Goal: Task Accomplishment & Management: Use online tool/utility

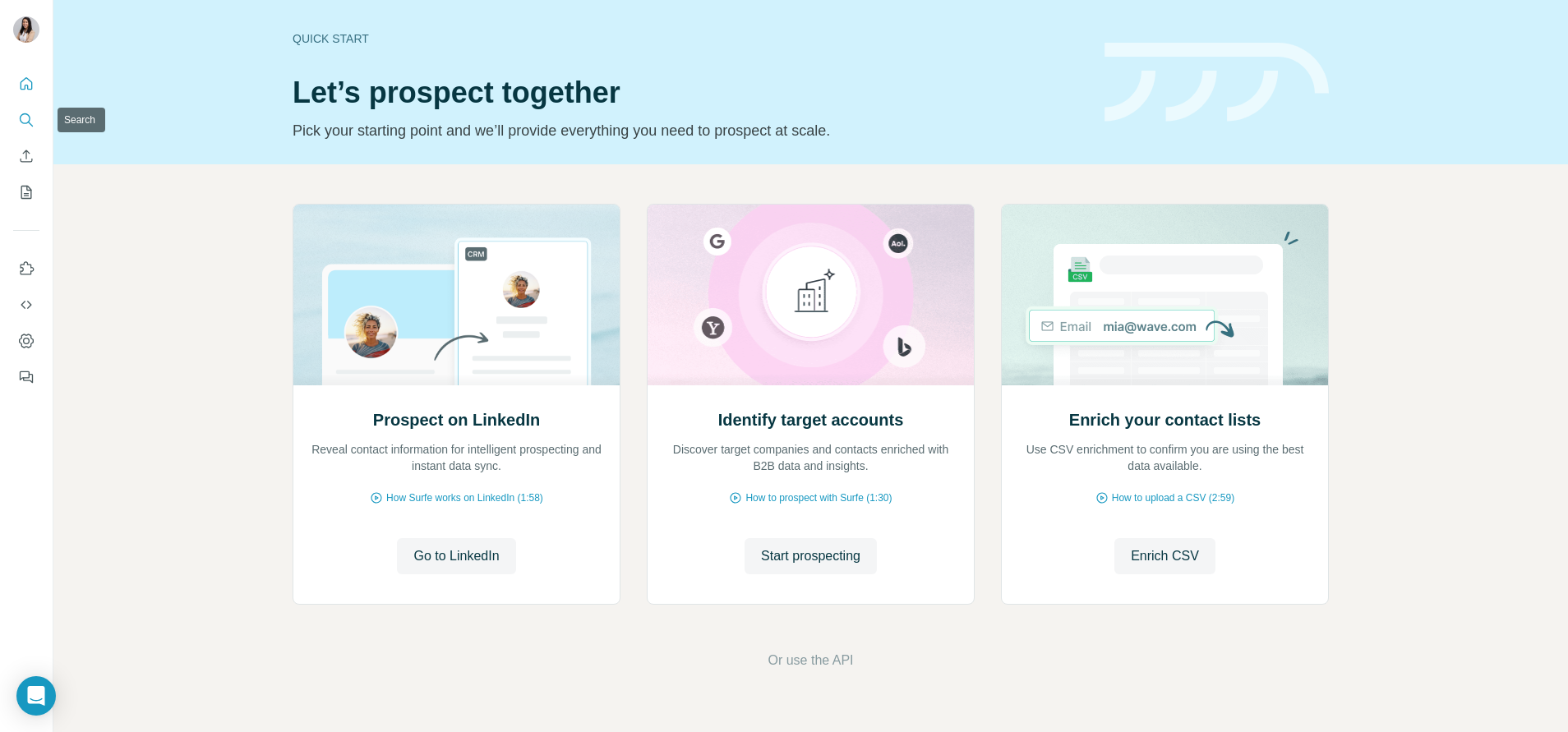
click at [31, 117] on icon "Search" at bounding box center [26, 120] width 16 height 16
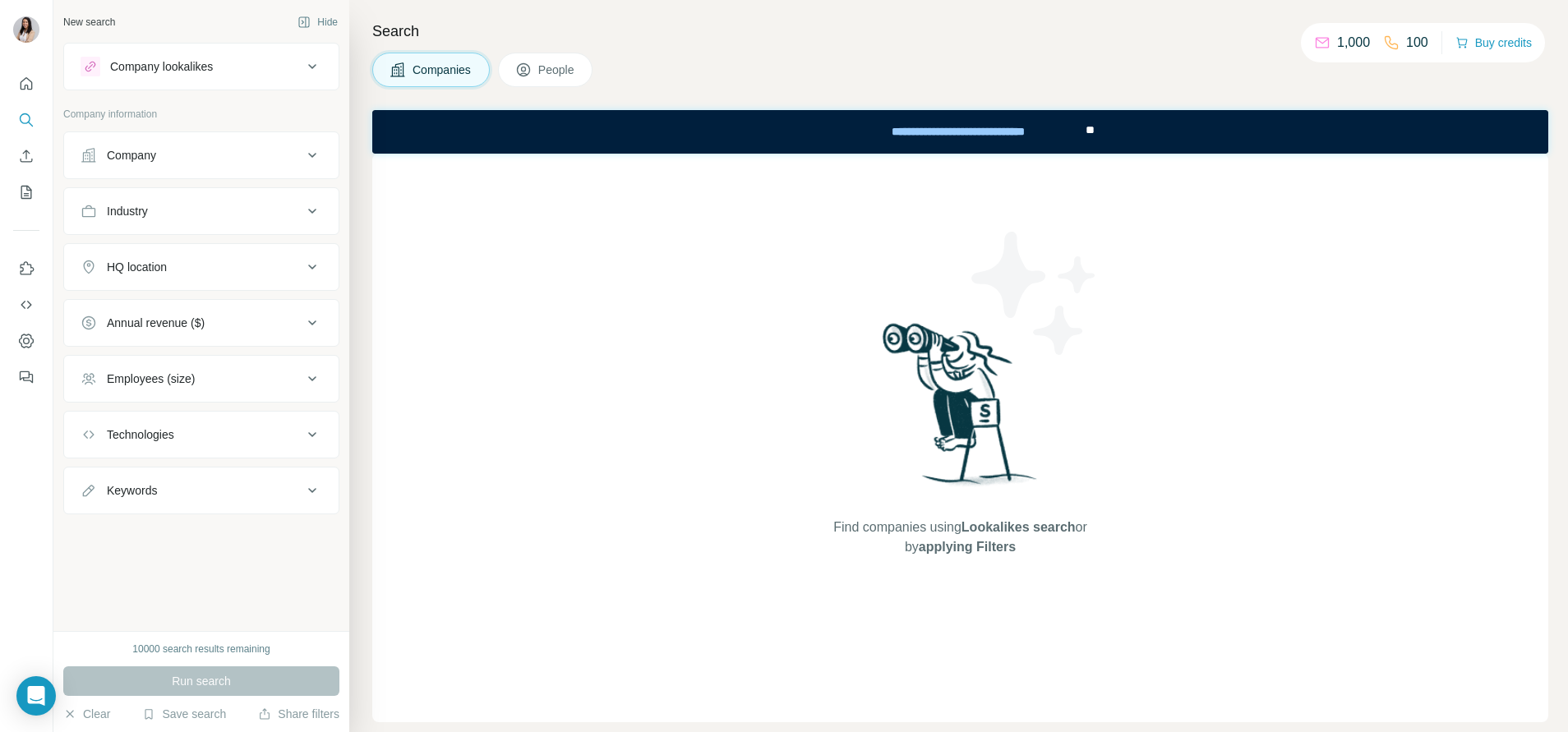
click at [524, 63] on icon at bounding box center [522, 69] width 16 height 16
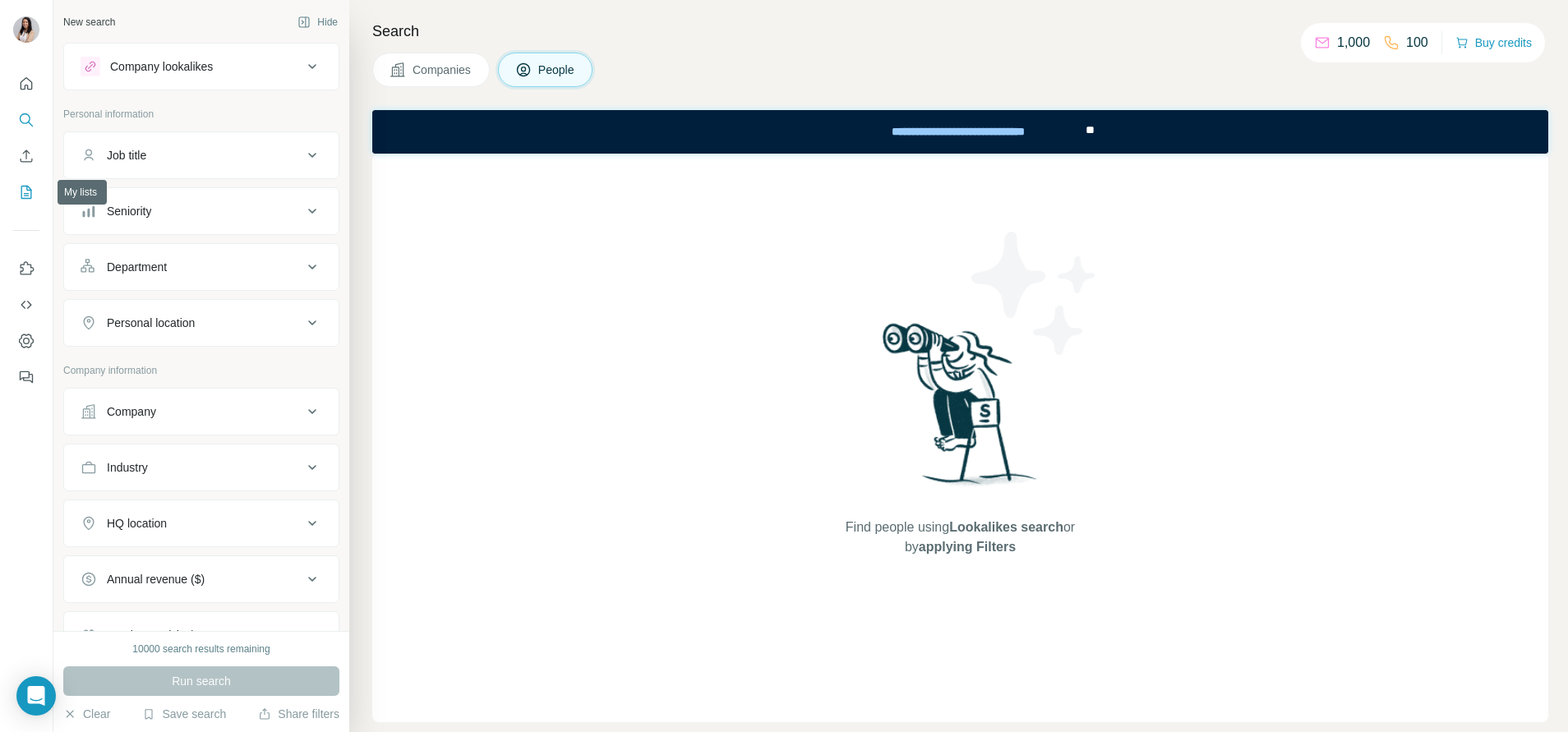
click at [23, 180] on button "My lists" at bounding box center [27, 192] width 27 height 29
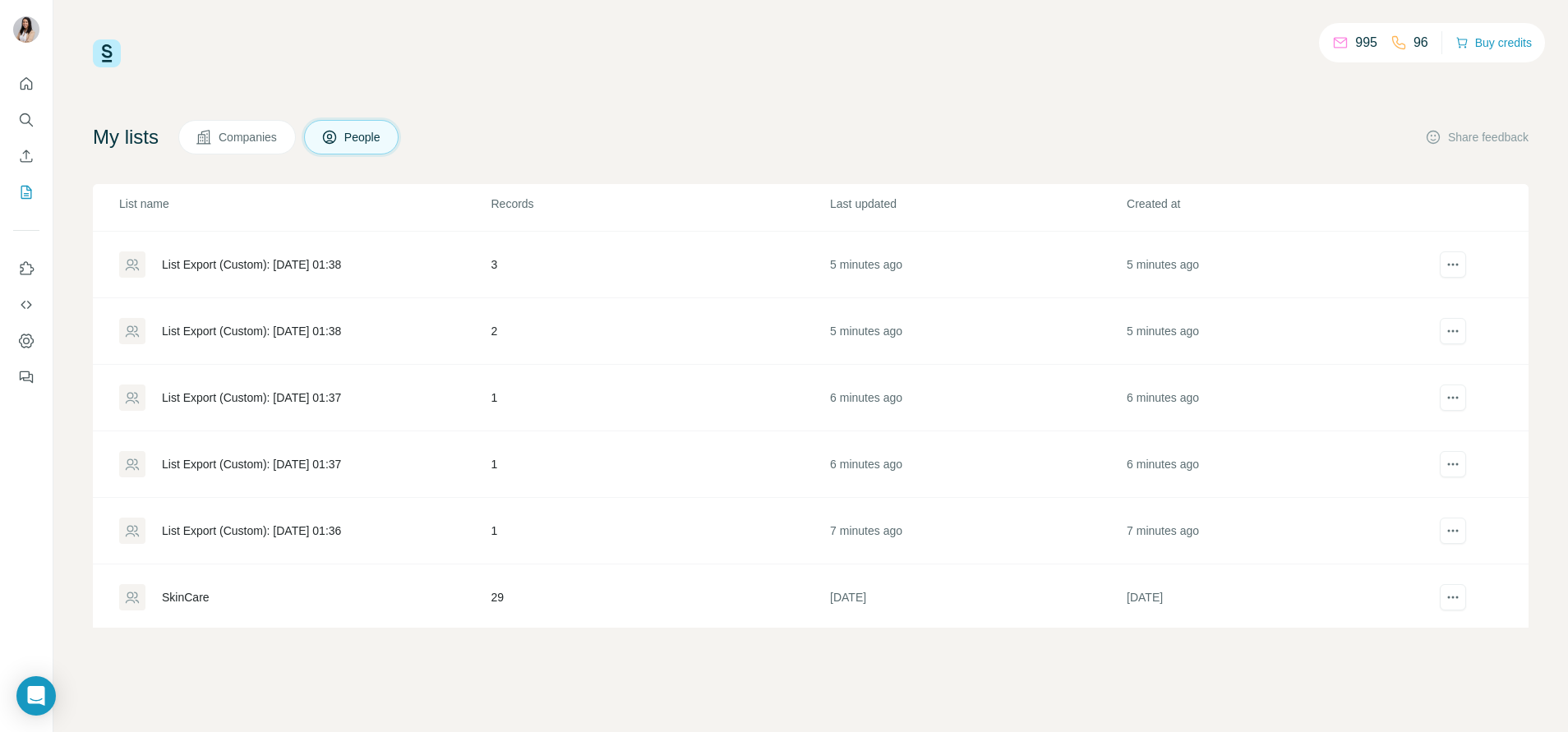
scroll to position [262, 0]
click at [285, 528] on div "List Export (Custom): [DATE] 01:36" at bounding box center [251, 527] width 179 height 16
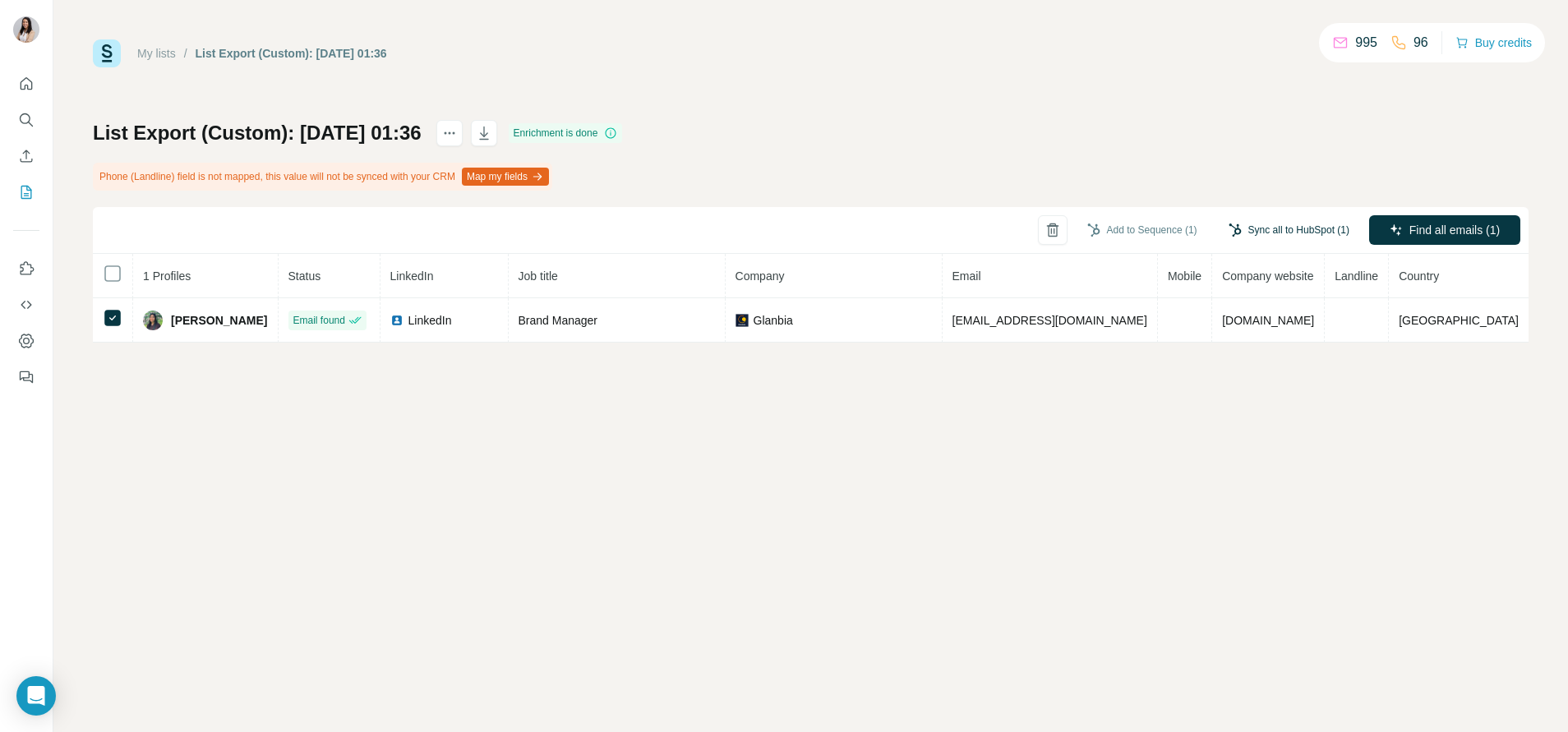
click at [1262, 225] on button "Sync all to HubSpot (1)" at bounding box center [1288, 230] width 143 height 25
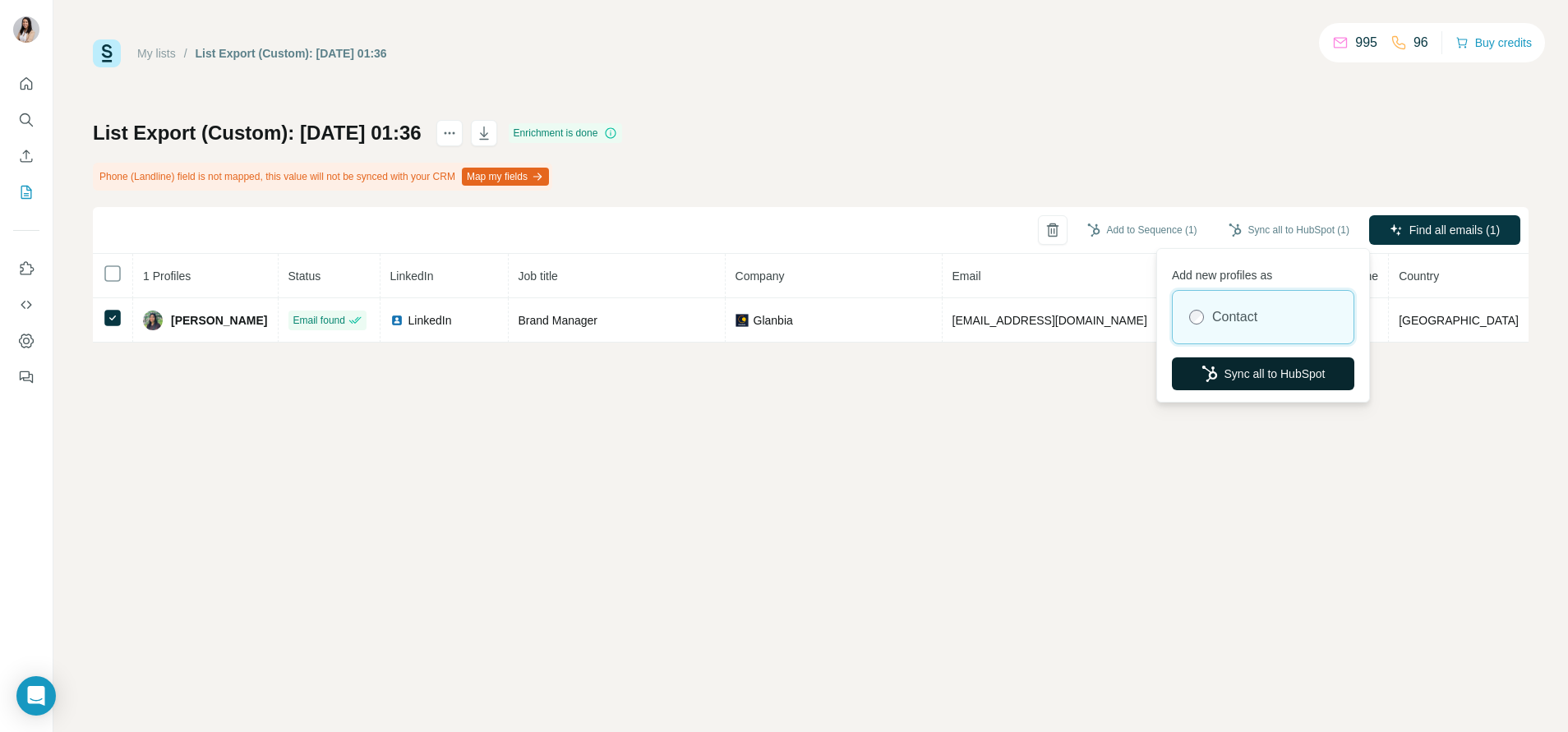
click at [1239, 376] on button "Sync all to HubSpot" at bounding box center [1263, 373] width 182 height 33
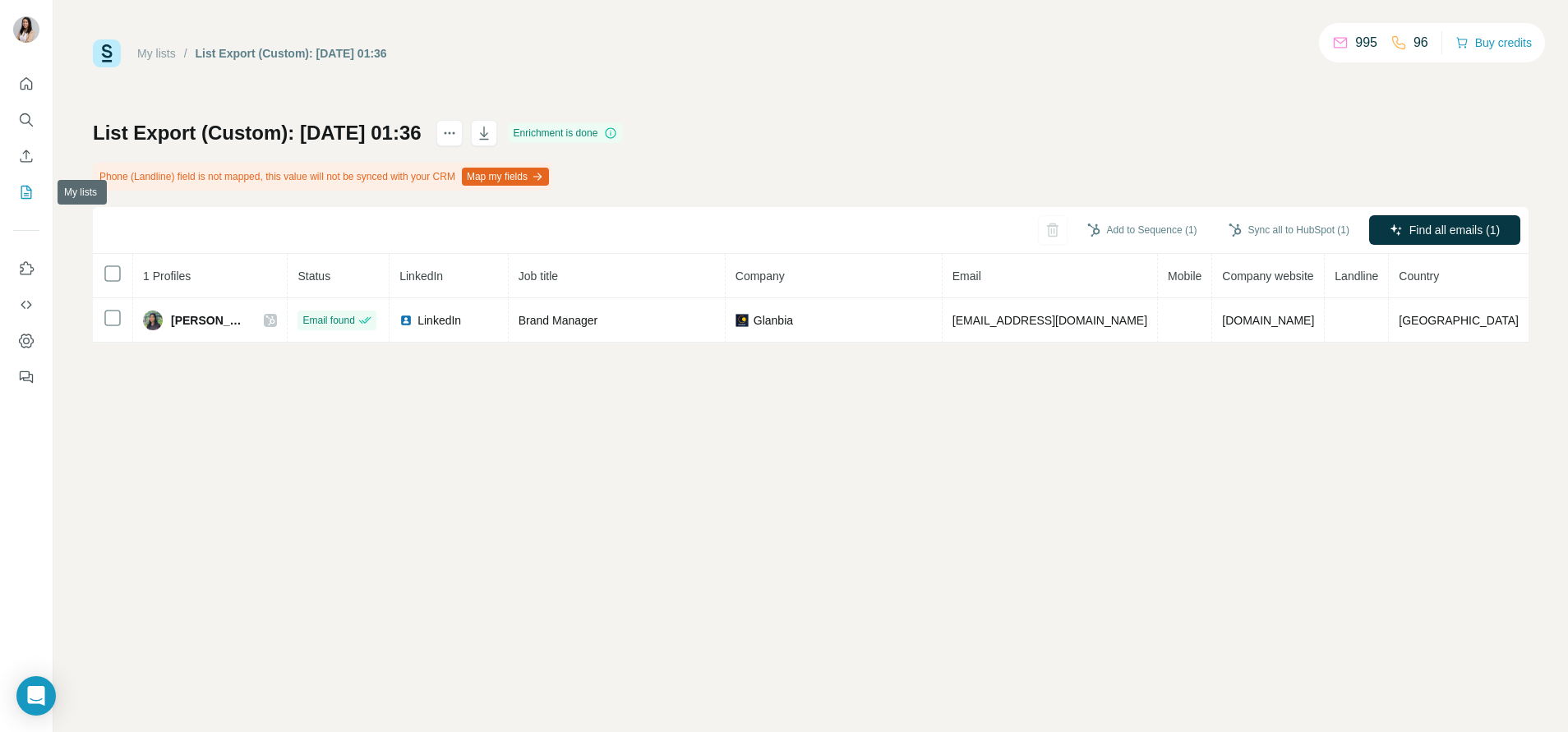
click at [28, 188] on icon "My lists" at bounding box center [28, 191] width 9 height 10
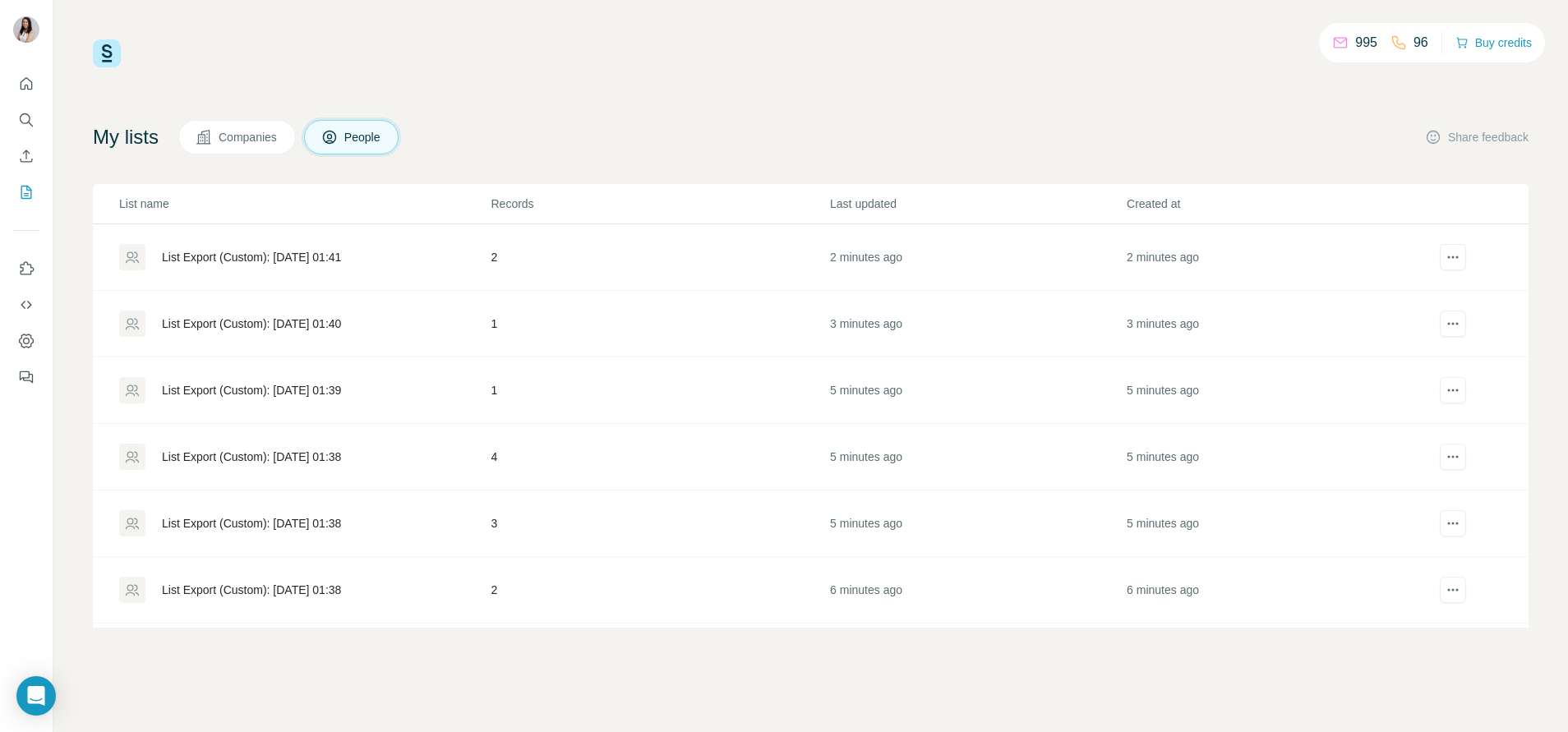
click at [281, 258] on div "List Export (Custom): [DATE] 01:41" at bounding box center [251, 256] width 179 height 16
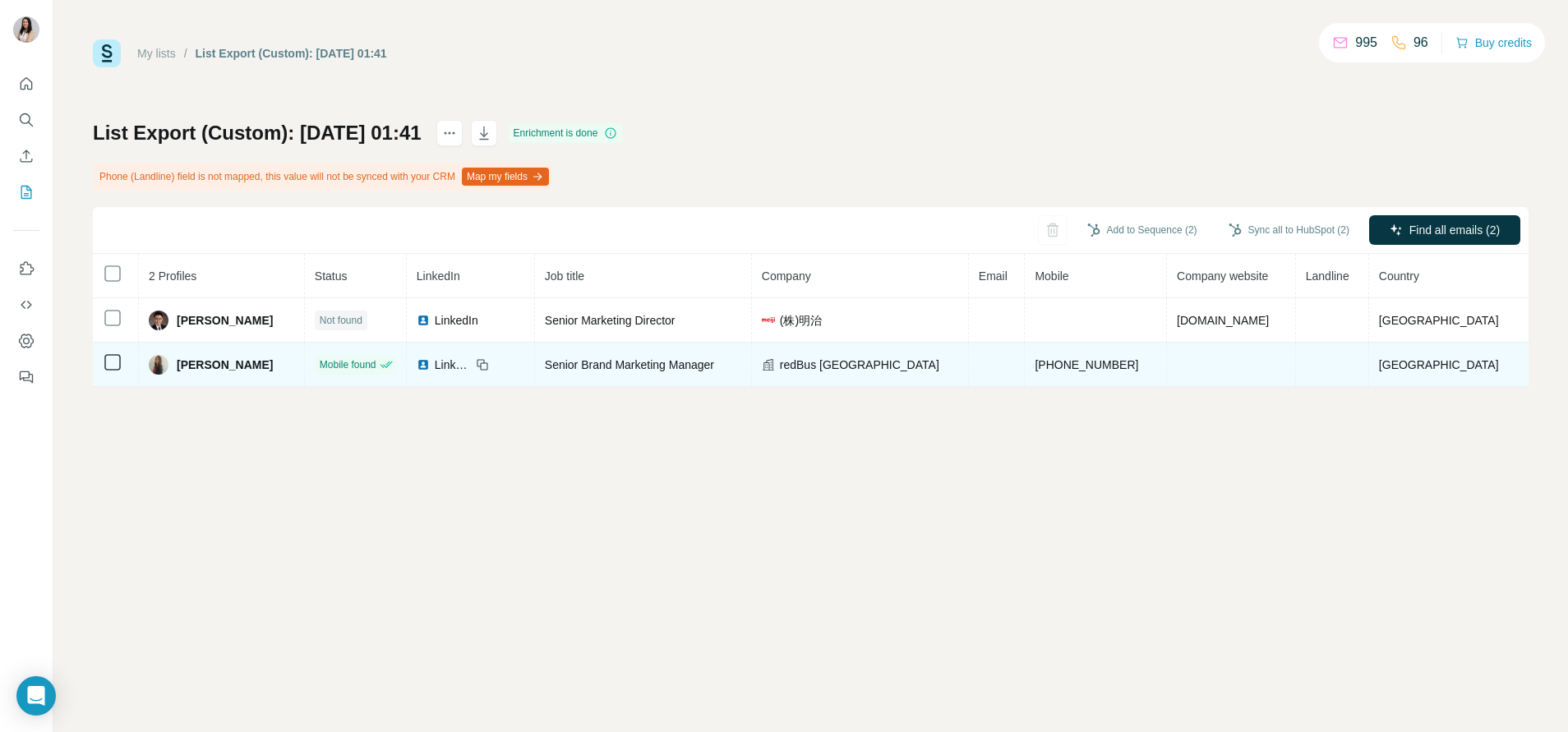
click at [103, 362] on icon at bounding box center [112, 362] width 20 height 20
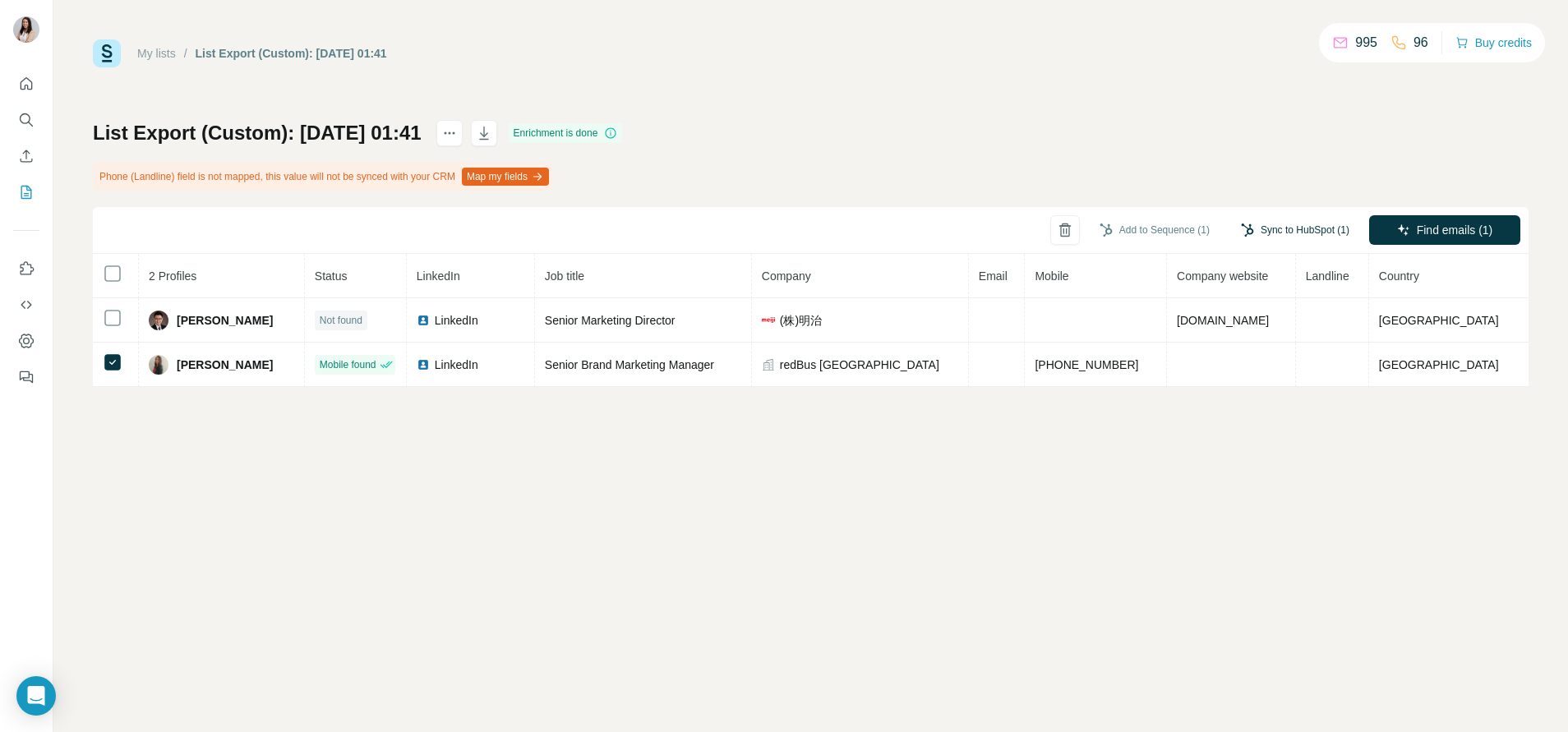
click at [1256, 233] on button "Sync to HubSpot (1)" at bounding box center [1294, 230] width 131 height 25
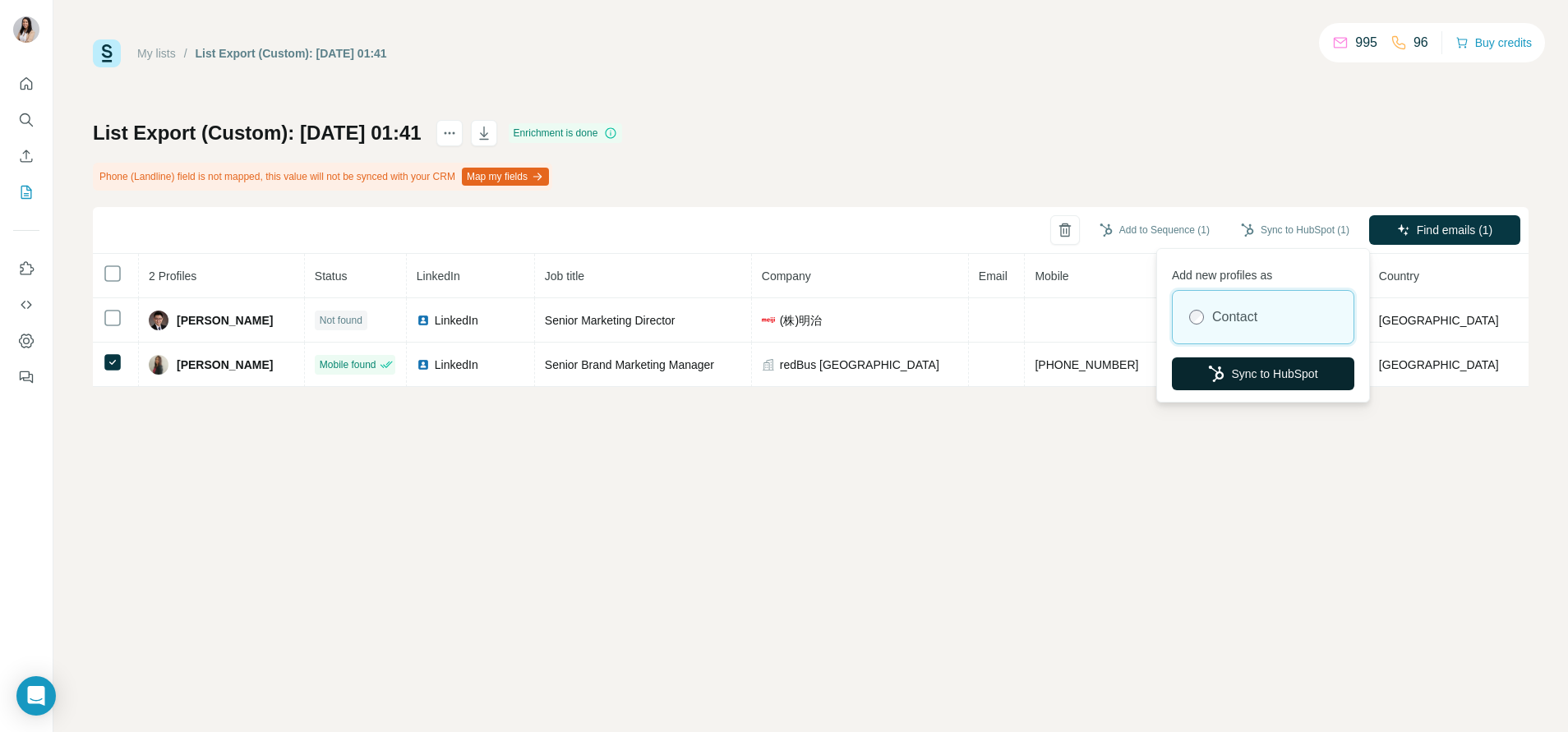
click at [1242, 382] on button "Sync to HubSpot" at bounding box center [1263, 373] width 182 height 33
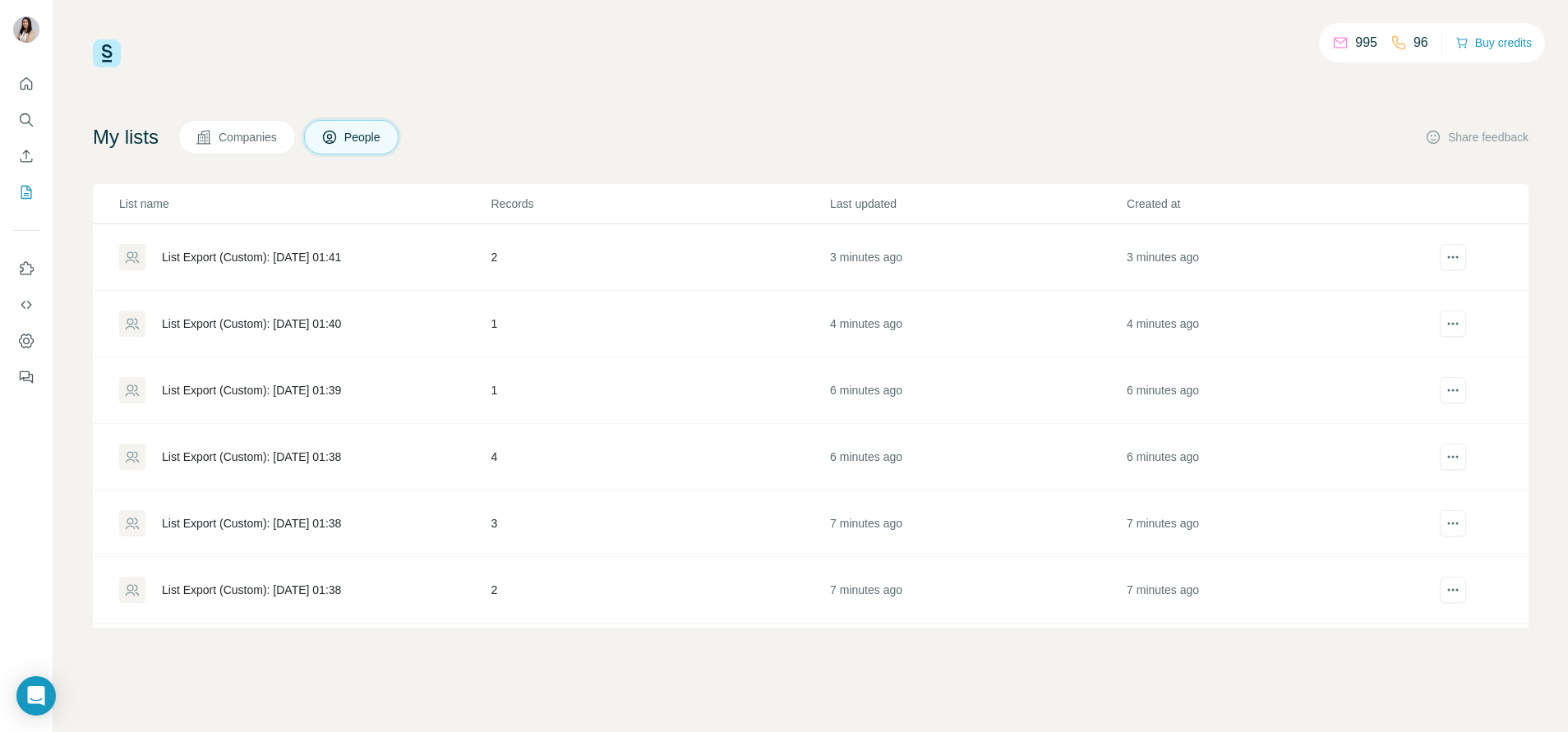
click at [341, 527] on div "List Export (Custom): 06/10/2025 01:38" at bounding box center [251, 522] width 179 height 16
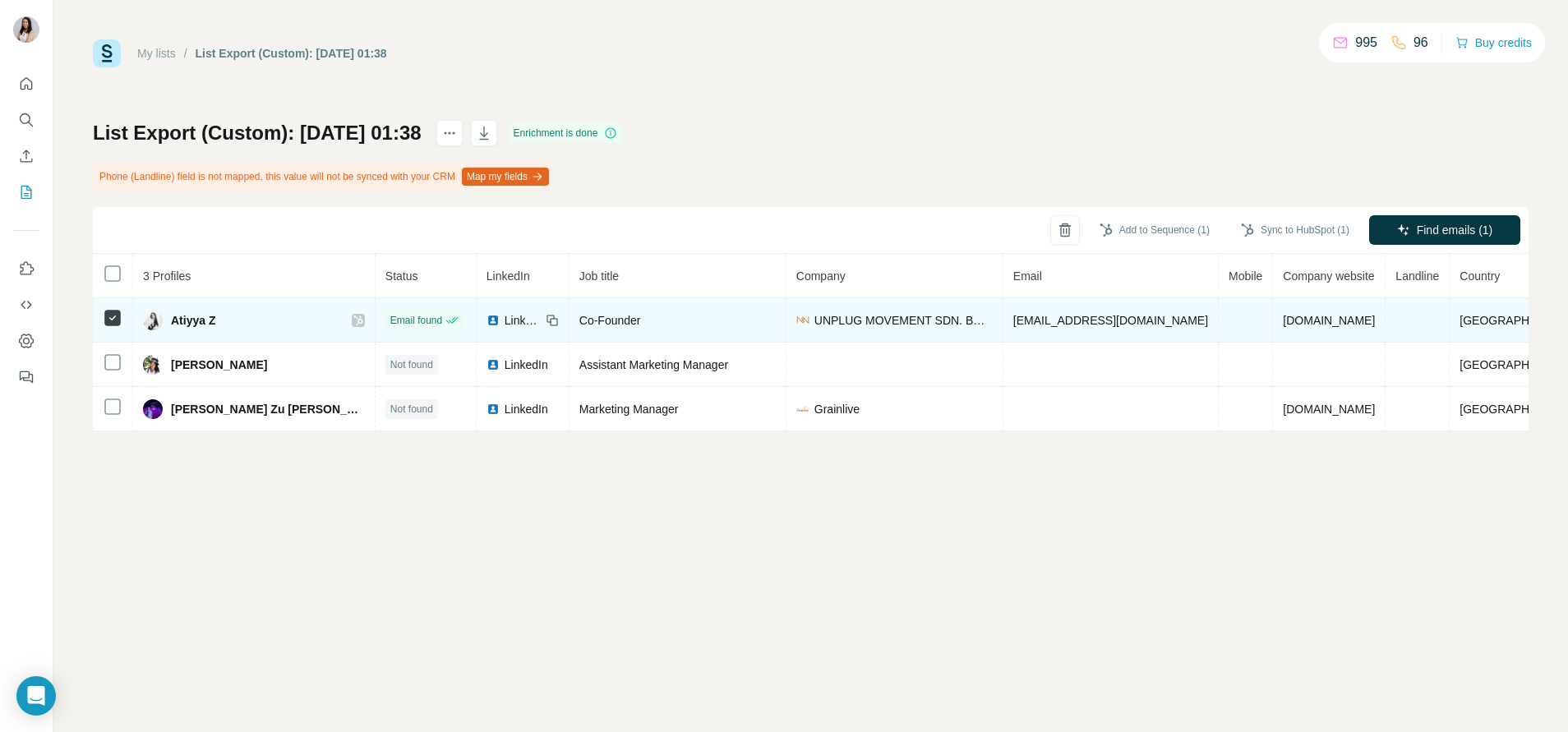
click at [486, 317] on img at bounding box center [493, 320] width 13 height 13
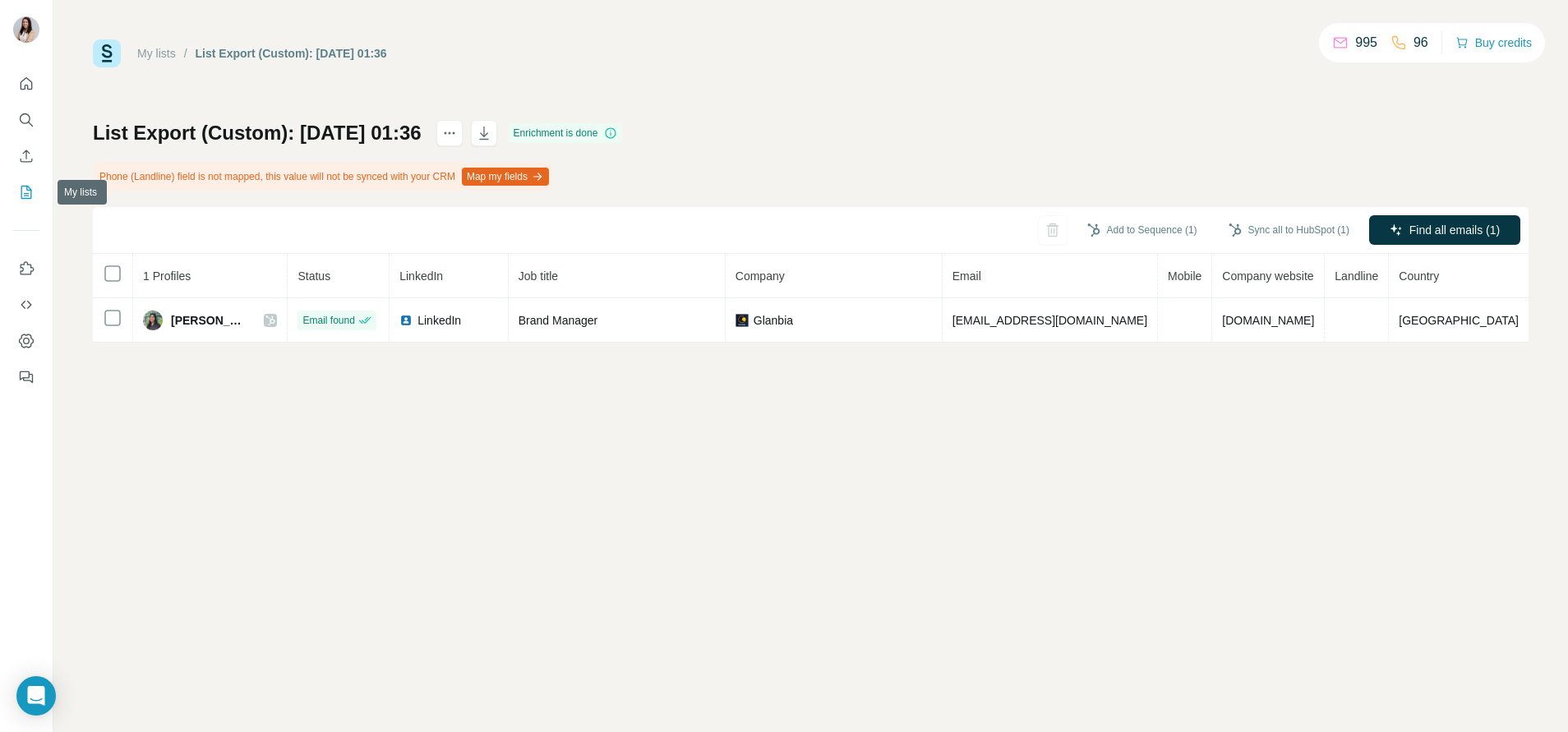
click at [22, 196] on icon "My lists" at bounding box center [26, 192] width 16 height 16
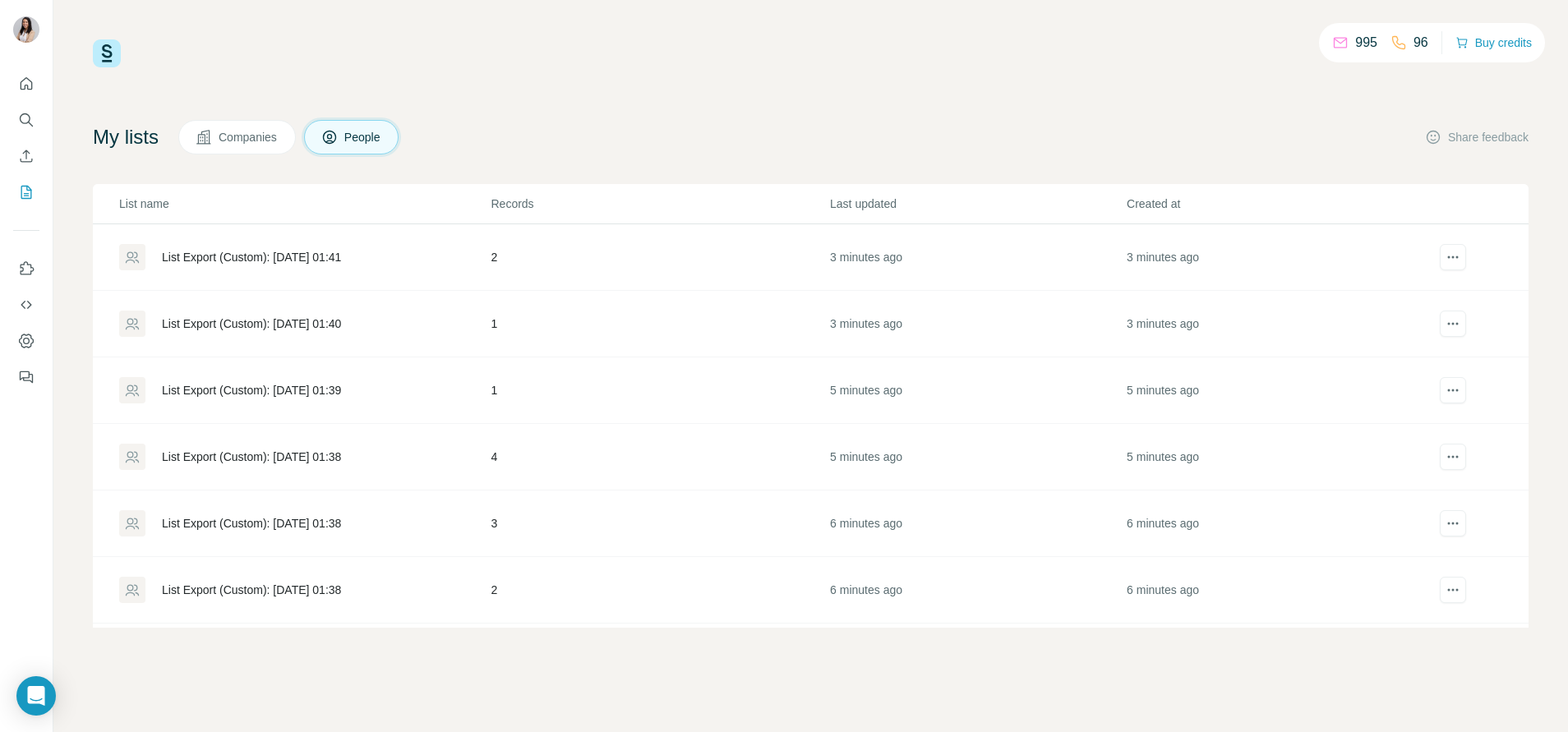
click at [292, 325] on div "List Export (Custom): 06/10/2025 01:40" at bounding box center [251, 323] width 179 height 16
click at [242, 395] on div "List Export (Custom): 06/10/2025 01:39" at bounding box center [251, 389] width 179 height 16
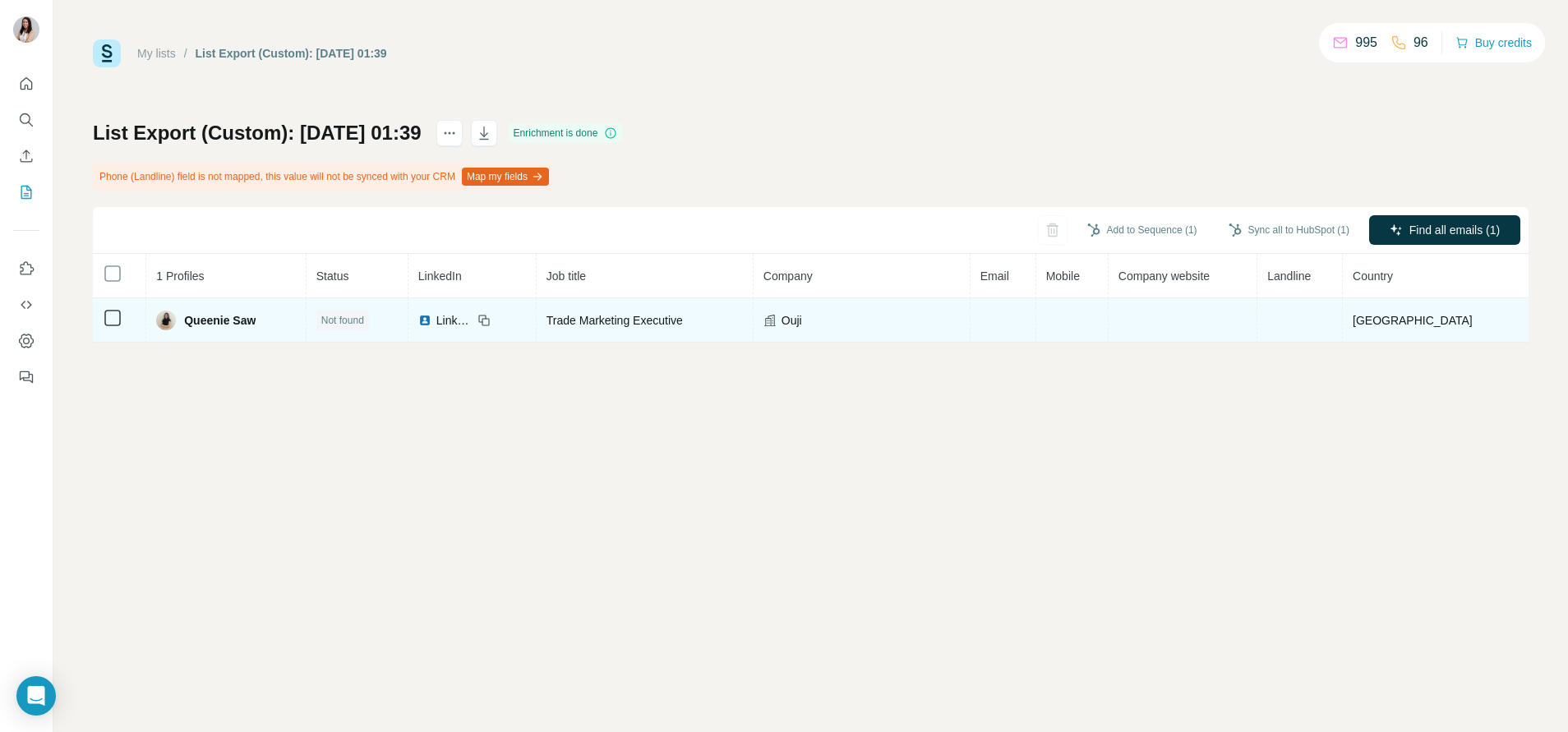
click at [431, 321] on img at bounding box center [425, 320] width 13 height 13
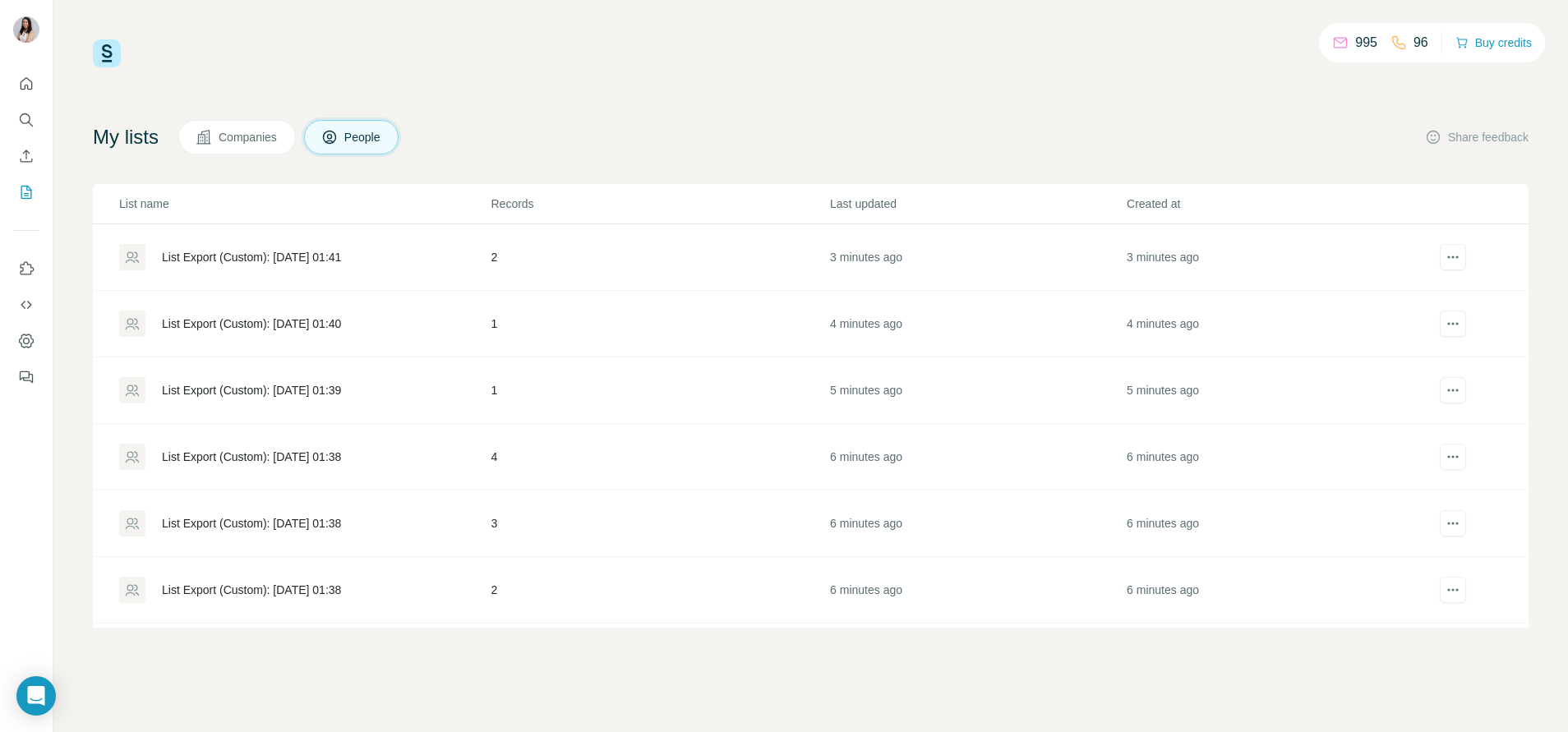
click at [192, 328] on div "List Export (Custom): 06/10/2025 01:40" at bounding box center [251, 323] width 179 height 16
click at [289, 266] on div "List Export (Custom): 06/10/2025 01:41" at bounding box center [303, 257] width 369 height 27
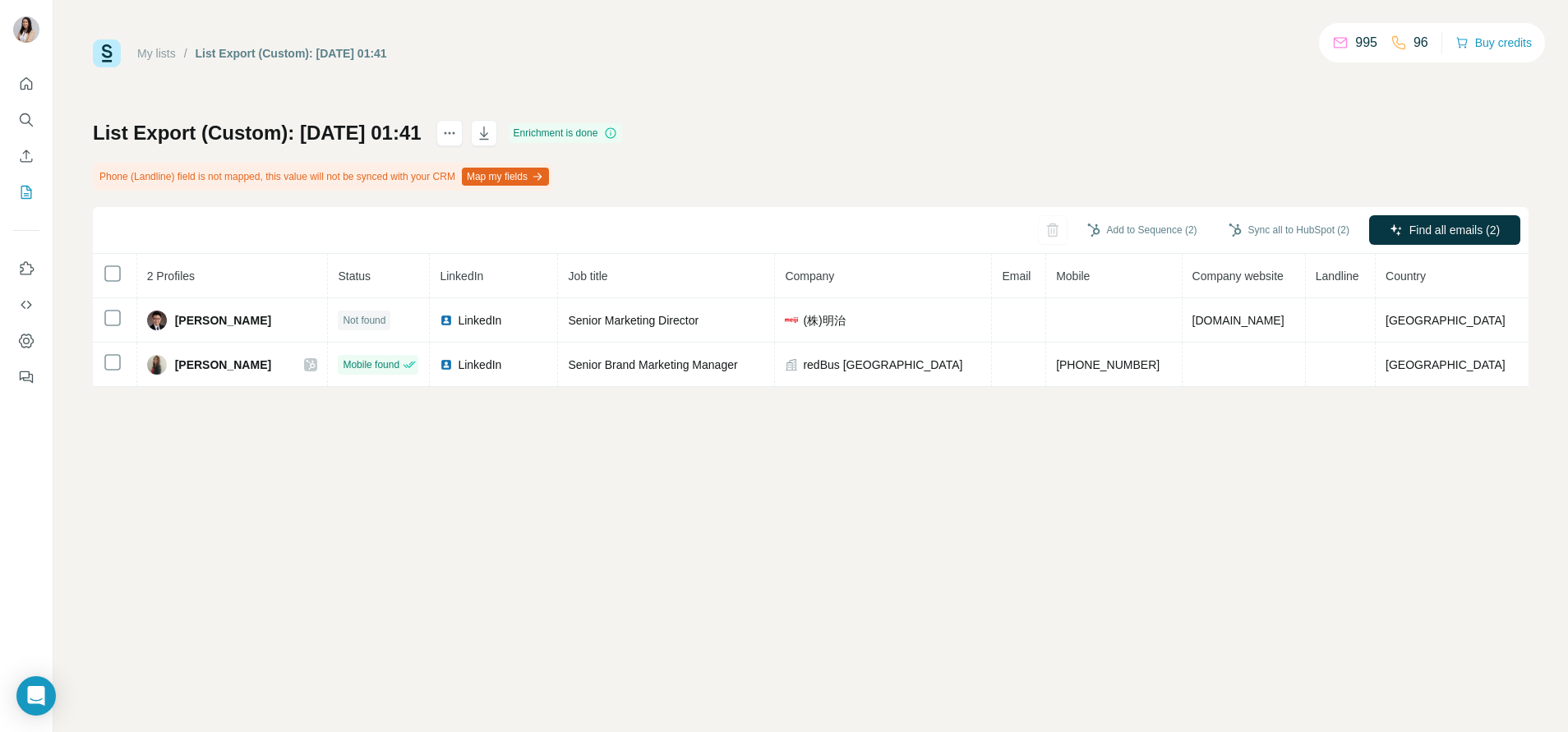
drag, startPoint x: 447, startPoint y: 313, endPoint x: 427, endPoint y: 269, distance: 48.3
click at [429, 269] on th "LinkedIn" at bounding box center [493, 275] width 128 height 45
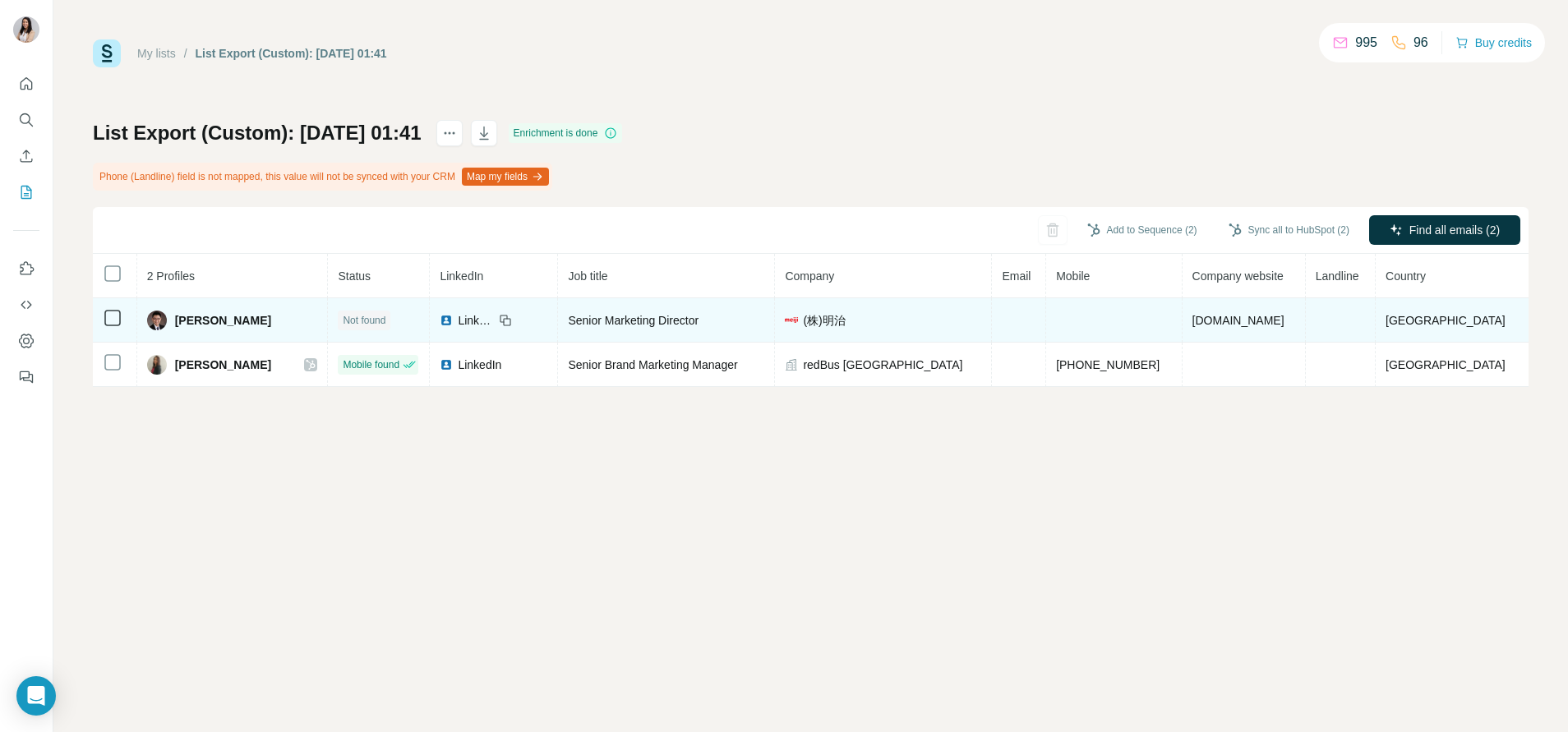
click at [440, 327] on div "LinkedIn" at bounding box center [466, 320] width 54 height 16
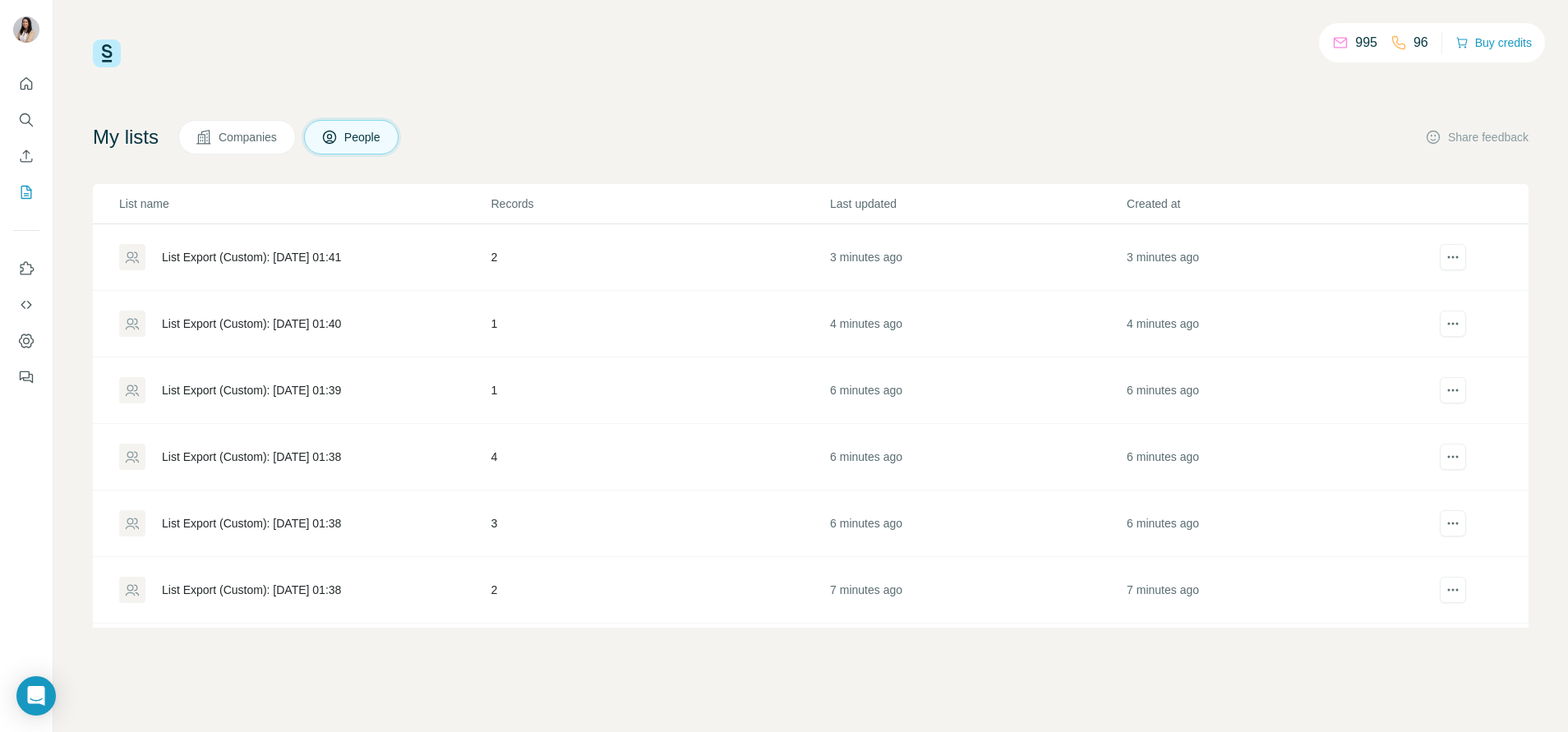
click at [308, 457] on div "List Export (Custom): 06/10/2025 01:38" at bounding box center [251, 456] width 179 height 16
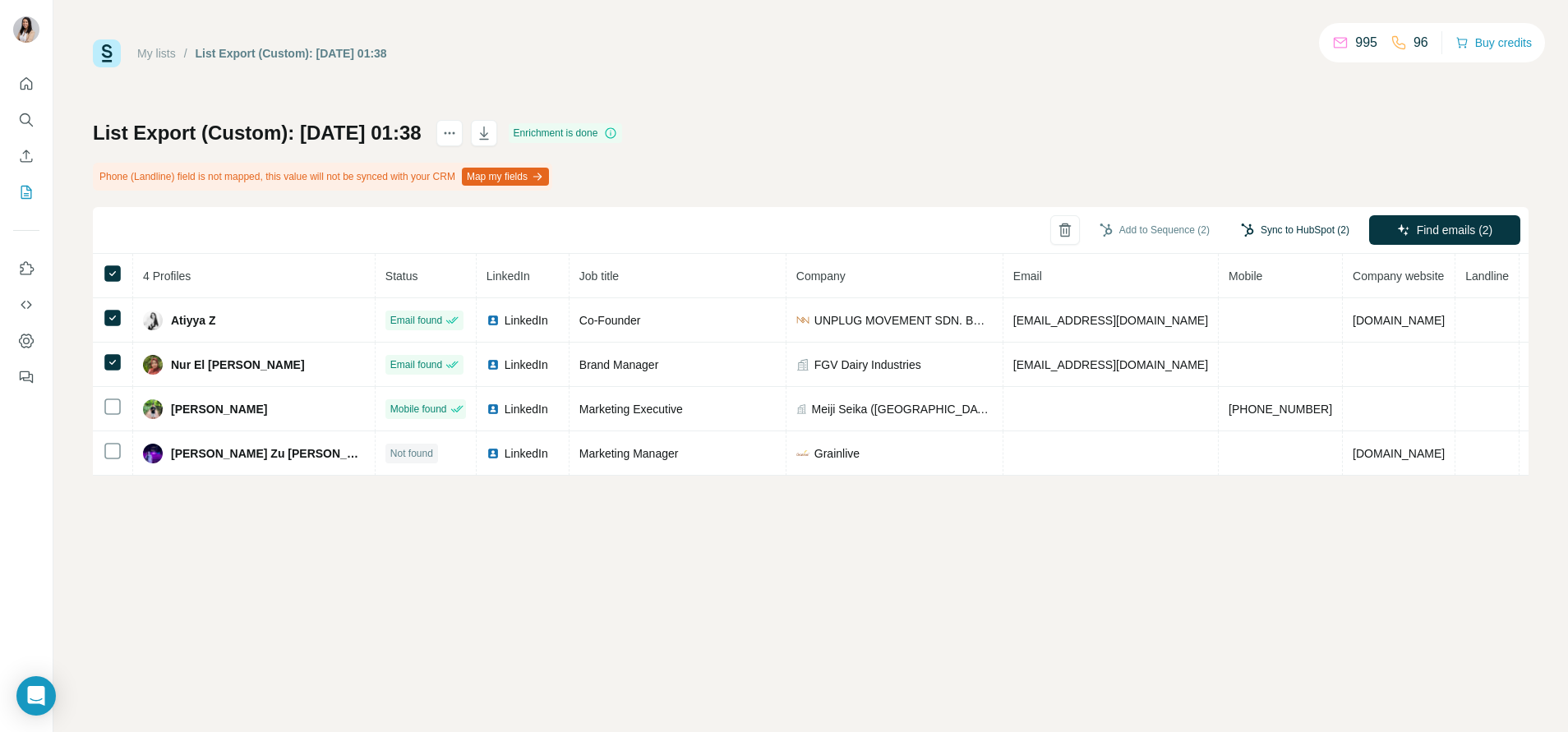
click at [1309, 227] on button "Sync to HubSpot (2)" at bounding box center [1294, 230] width 131 height 25
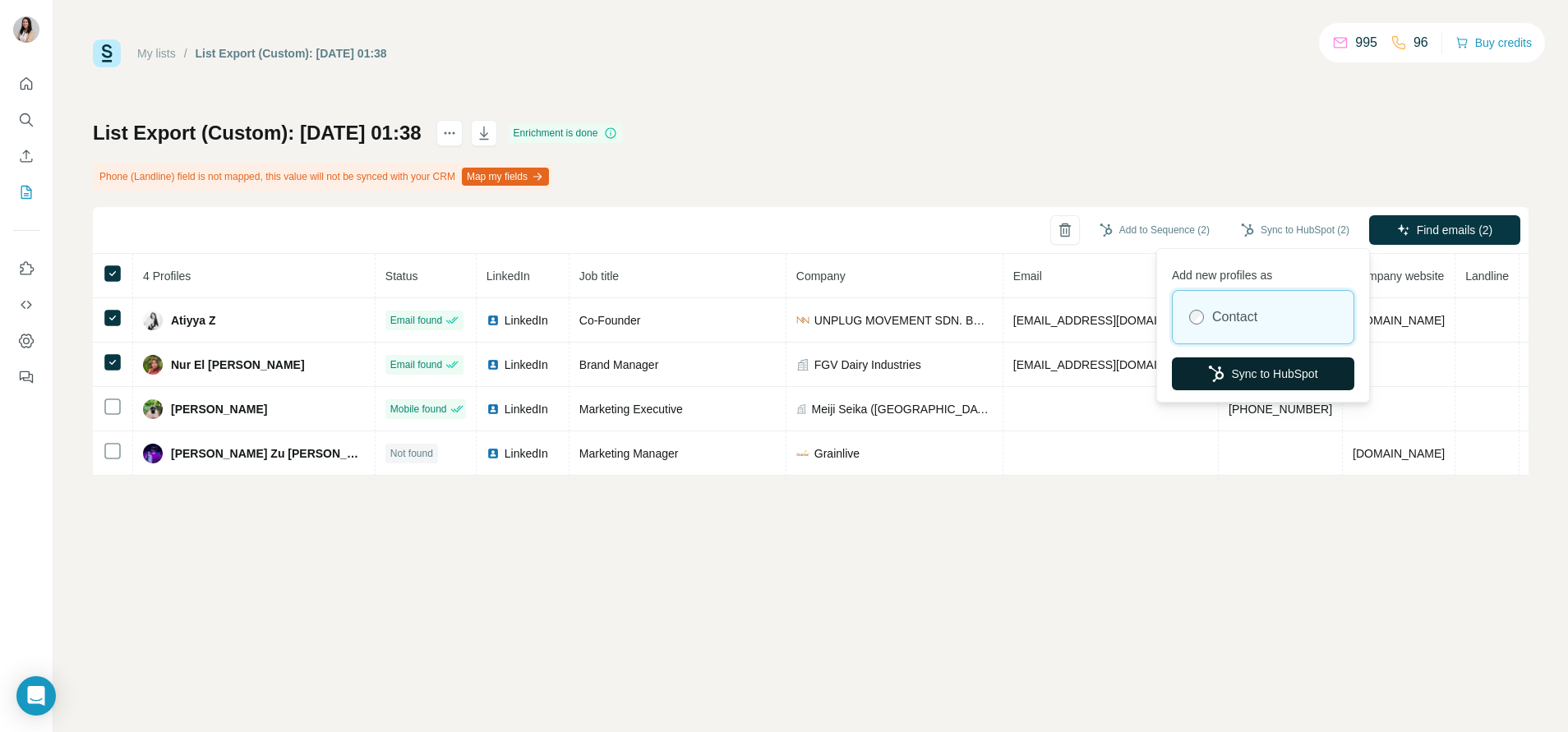
click at [1303, 382] on button "Sync to HubSpot" at bounding box center [1263, 373] width 182 height 33
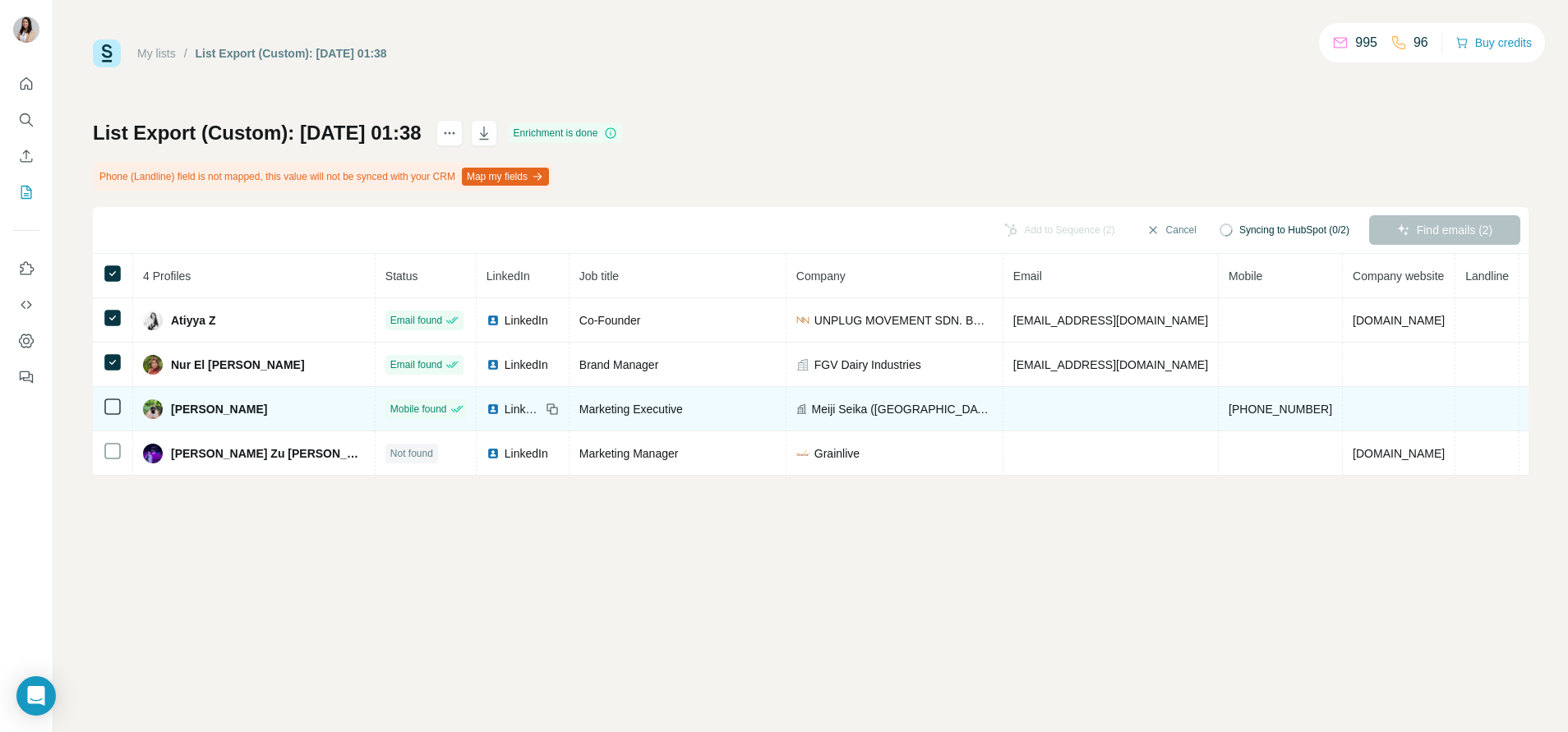
click at [486, 411] on img at bounding box center [493, 409] width 13 height 13
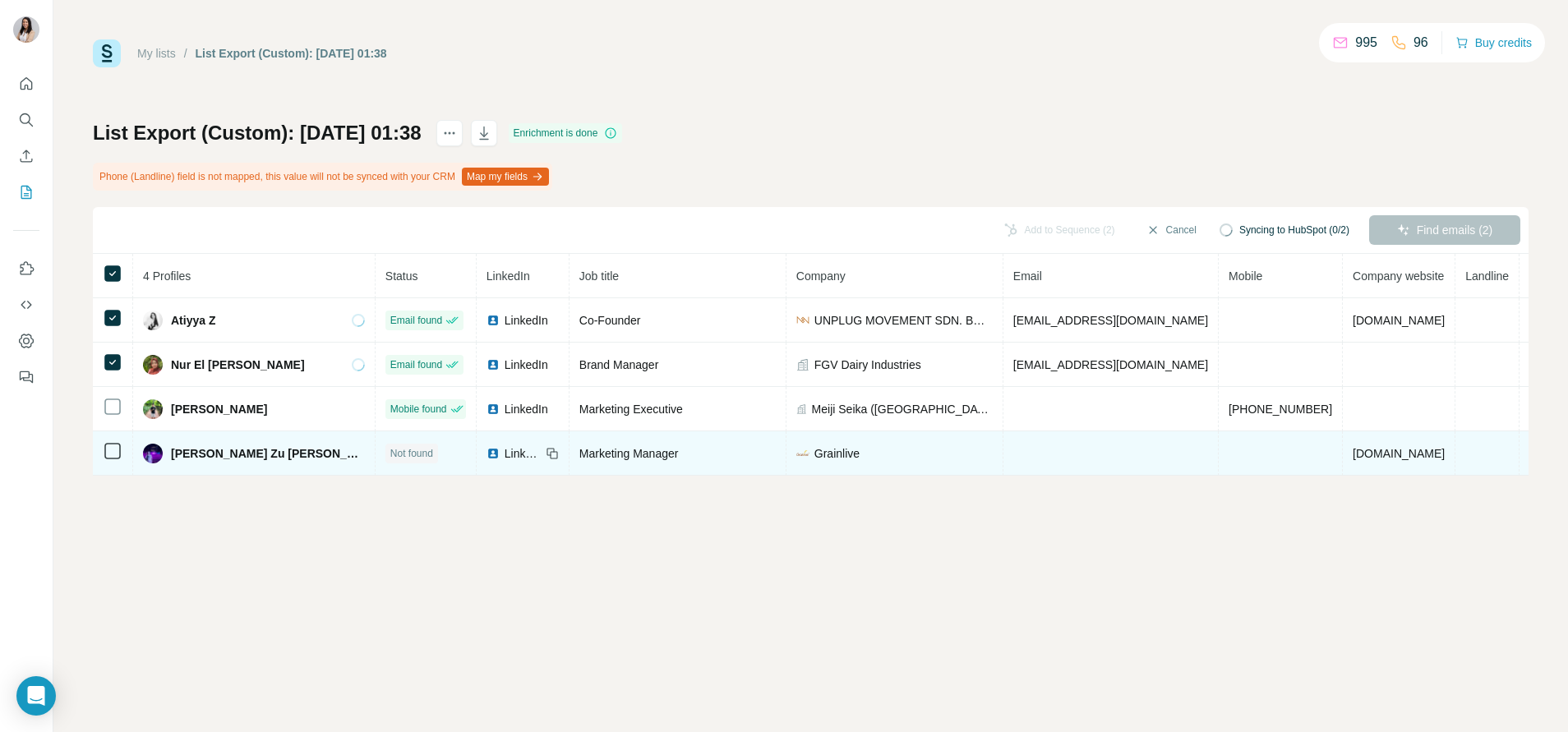
click at [486, 455] on img at bounding box center [493, 454] width 13 height 13
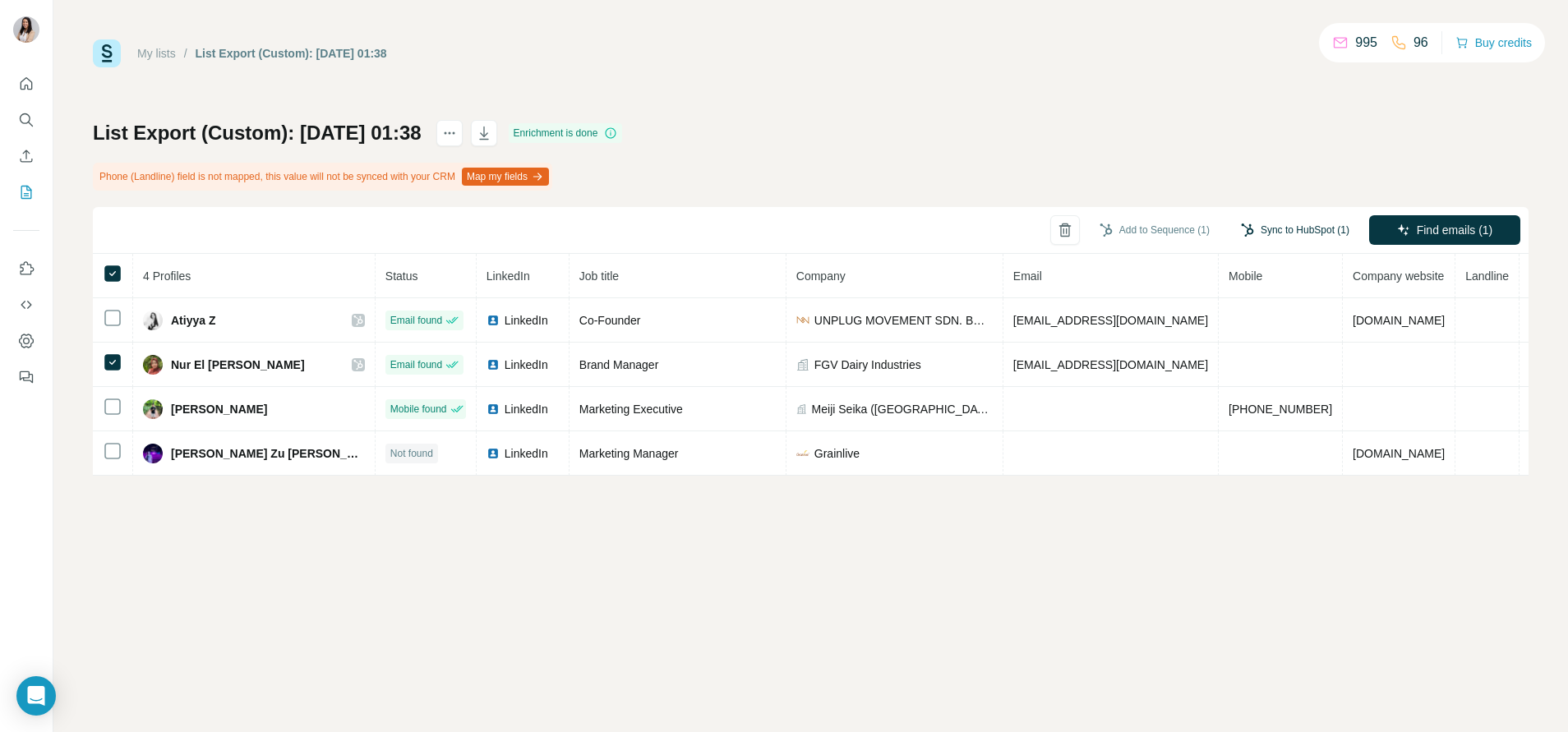
click at [1298, 228] on button "Sync to HubSpot (1)" at bounding box center [1294, 230] width 131 height 25
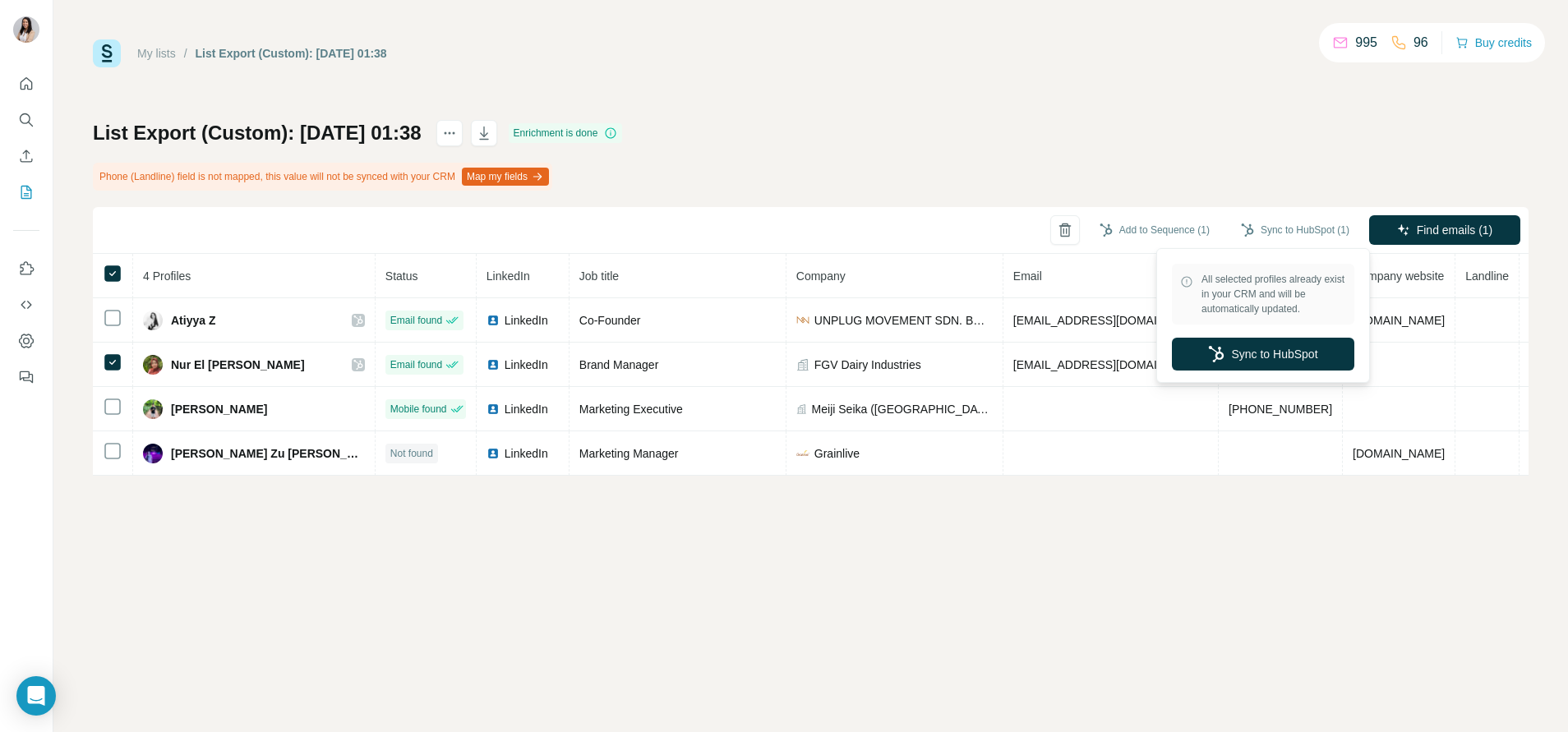
click at [1299, 167] on div "List Export (Custom): 06/10/2025 01:38 Enrichment is done Phone (Landline) fiel…" at bounding box center [810, 297] width 1435 height 356
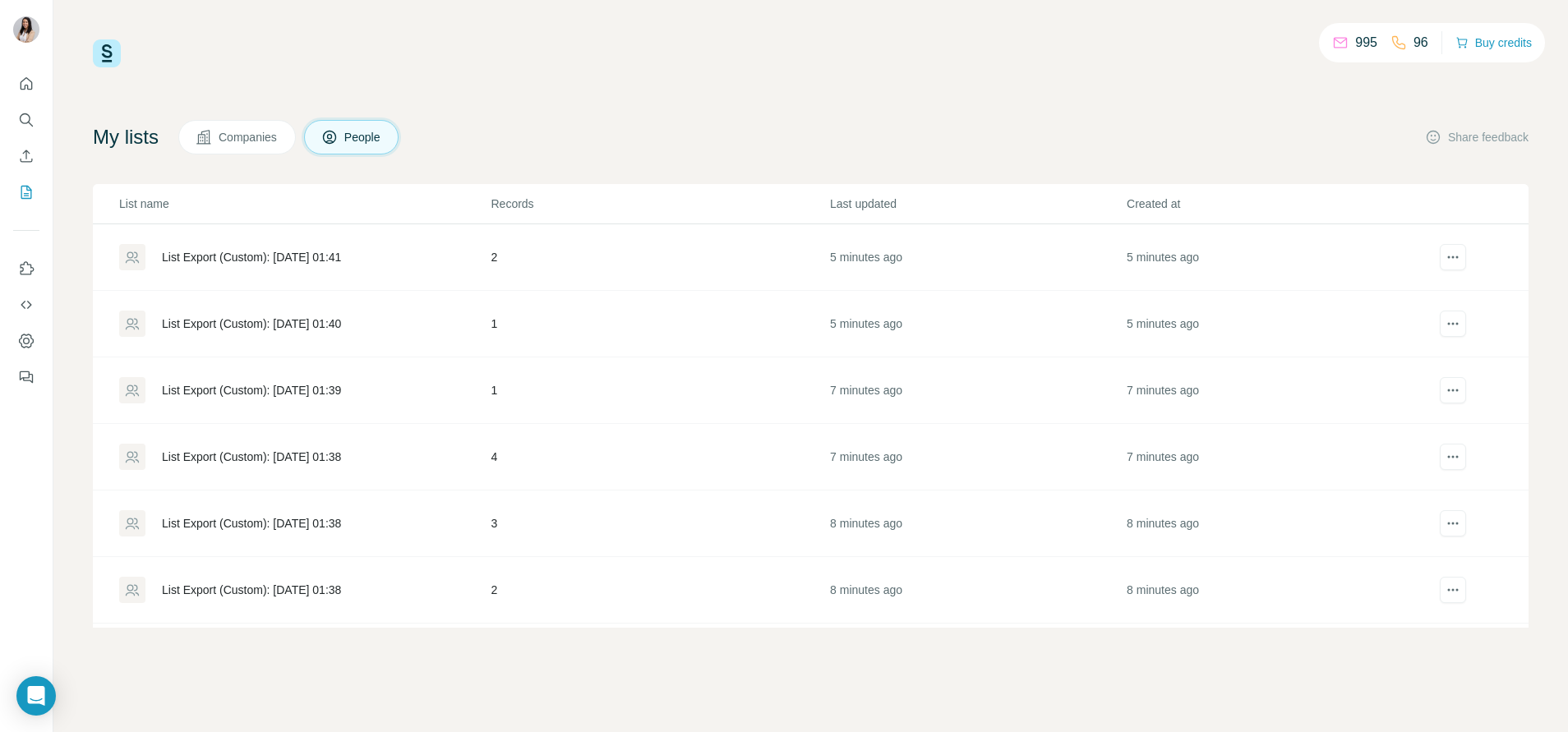
click at [322, 531] on div "List Export (Custom): 06/10/2025 01:38" at bounding box center [303, 523] width 369 height 27
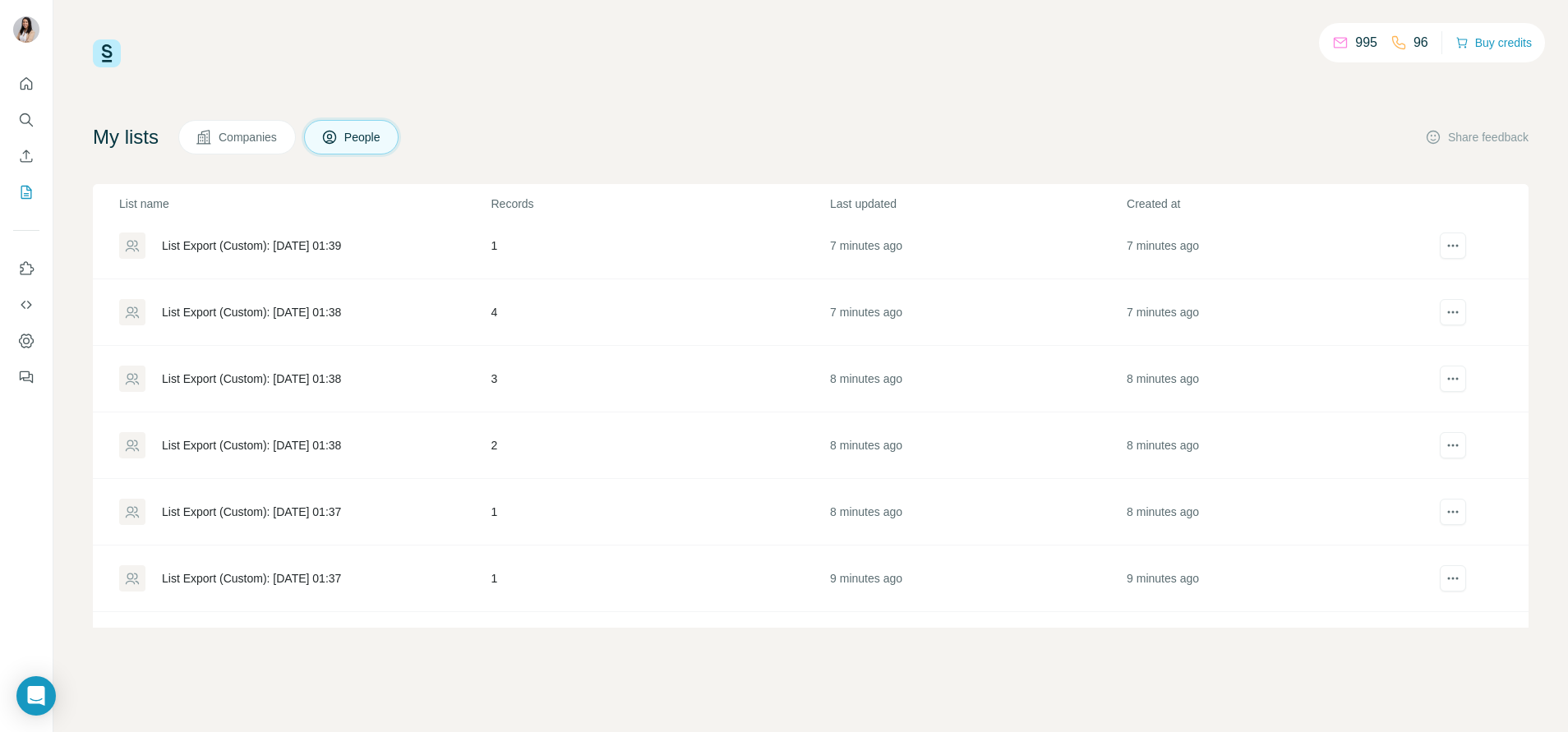
scroll to position [262, 0]
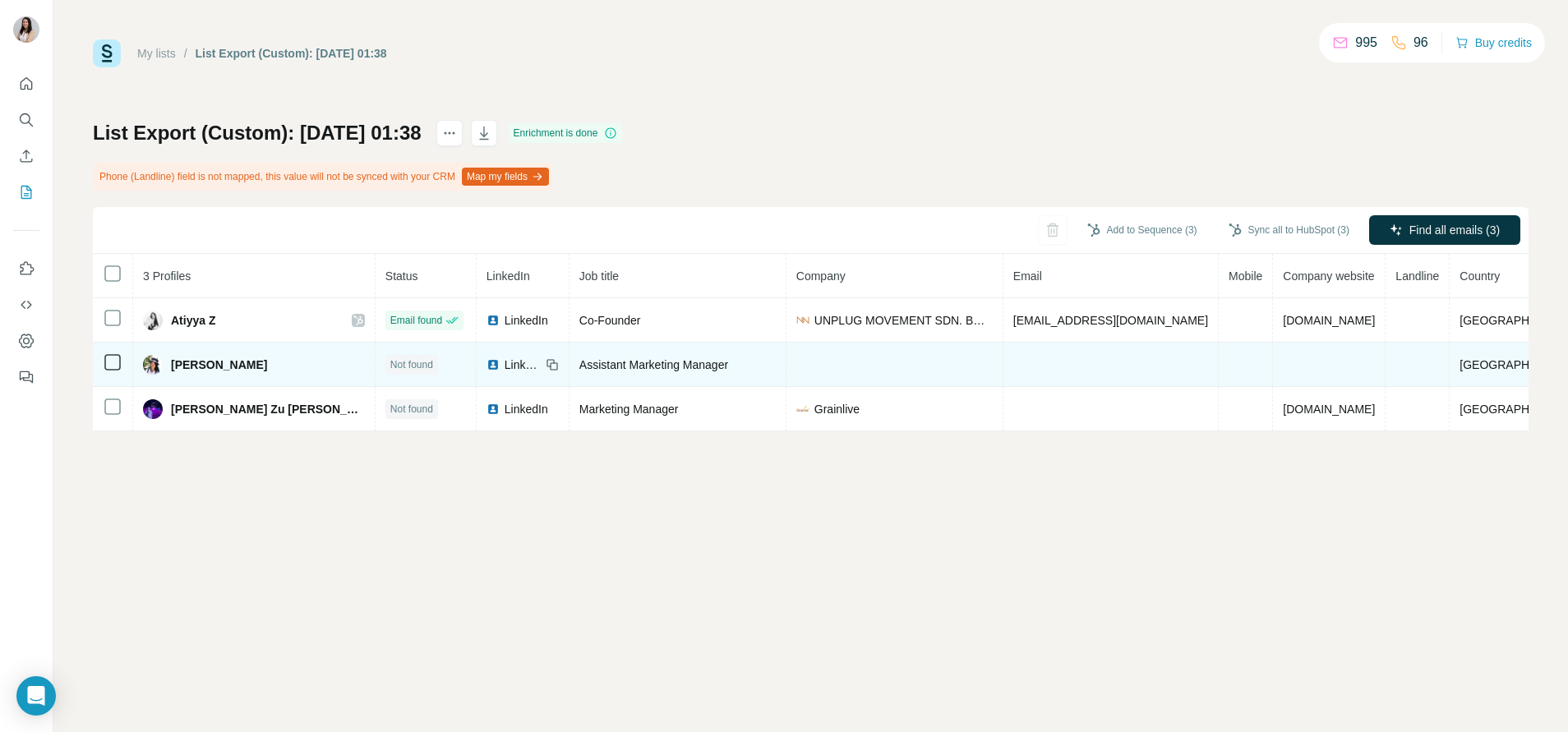
click at [486, 361] on img at bounding box center [493, 365] width 13 height 13
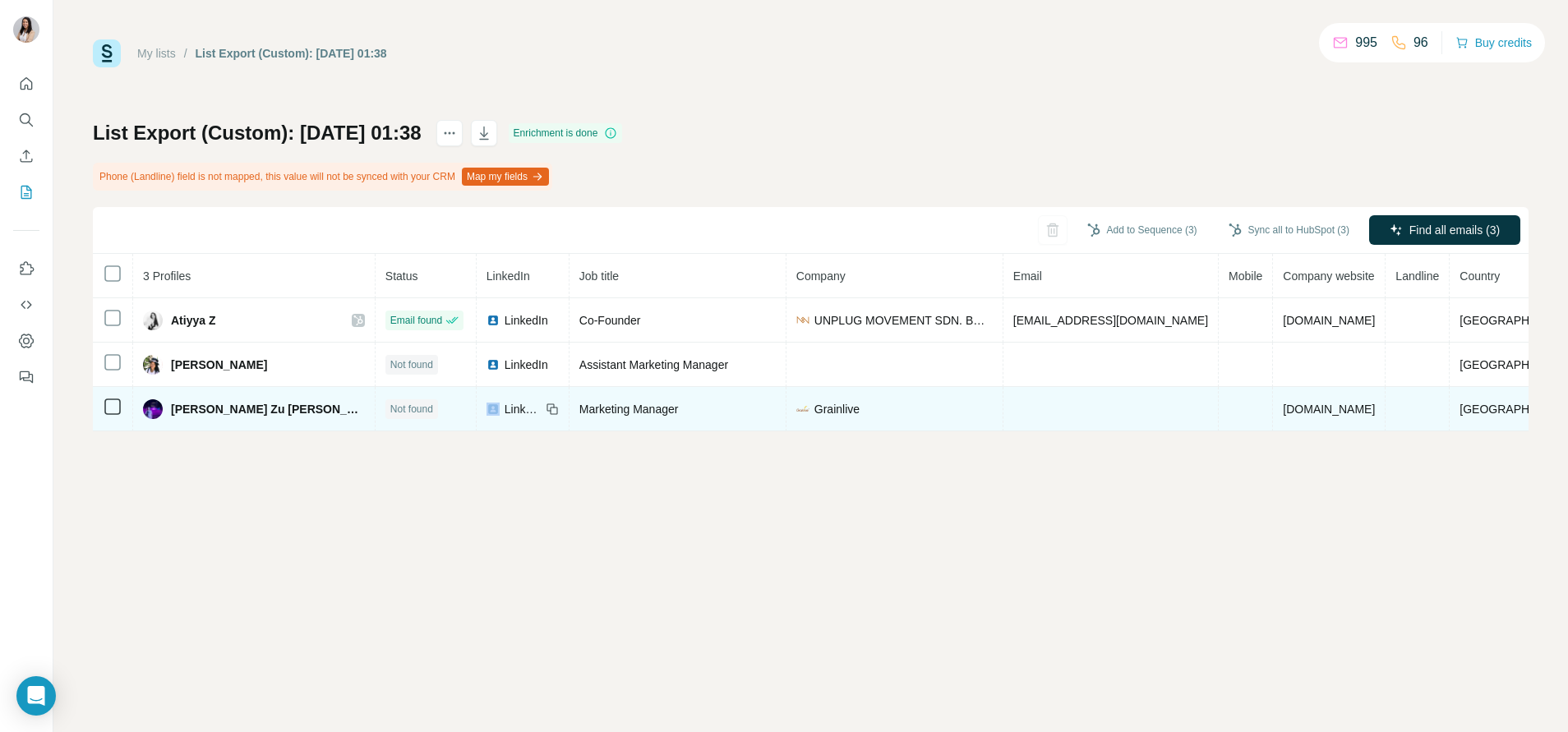
click at [486, 413] on div "LinkedIn" at bounding box center [513, 408] width 54 height 16
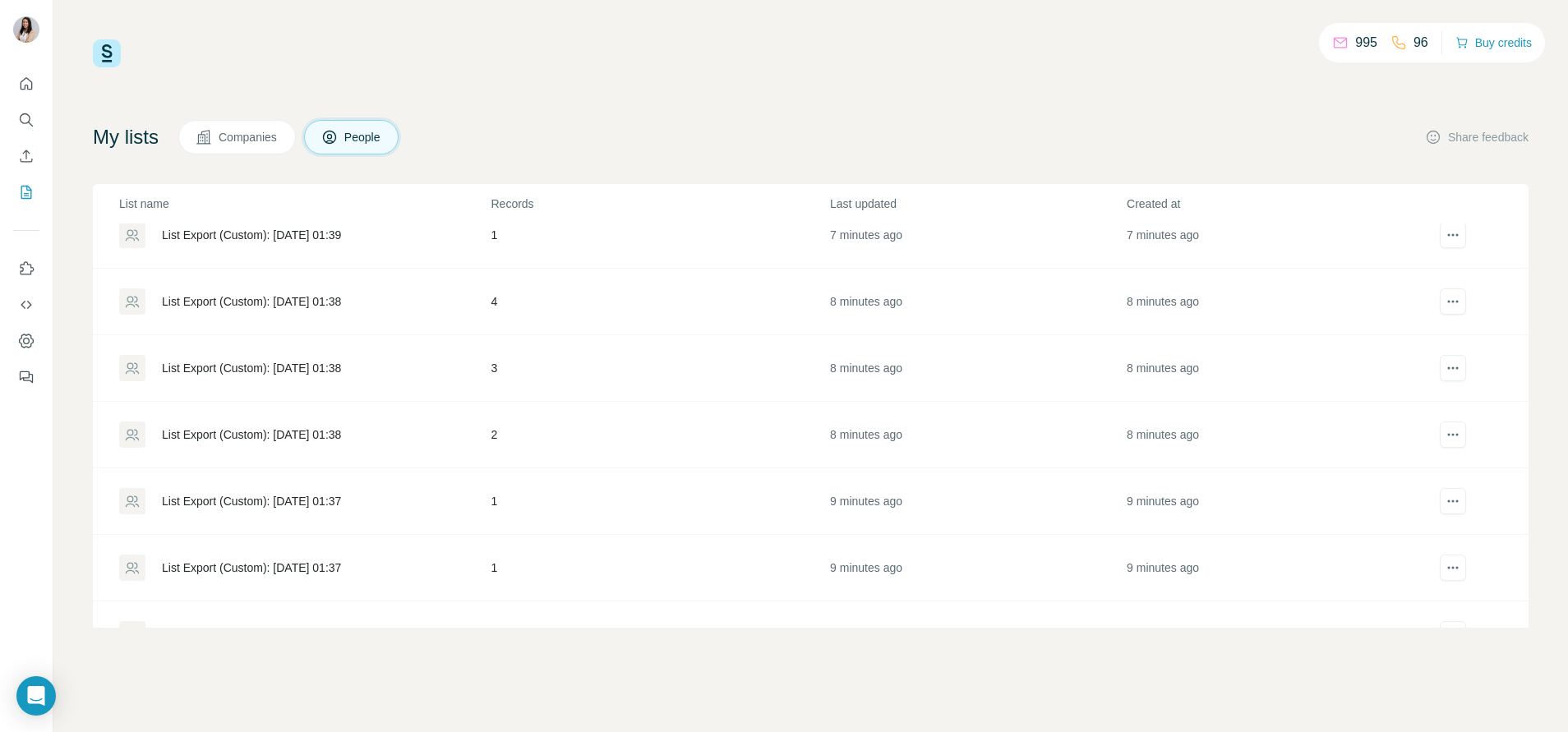
scroll to position [247, 0]
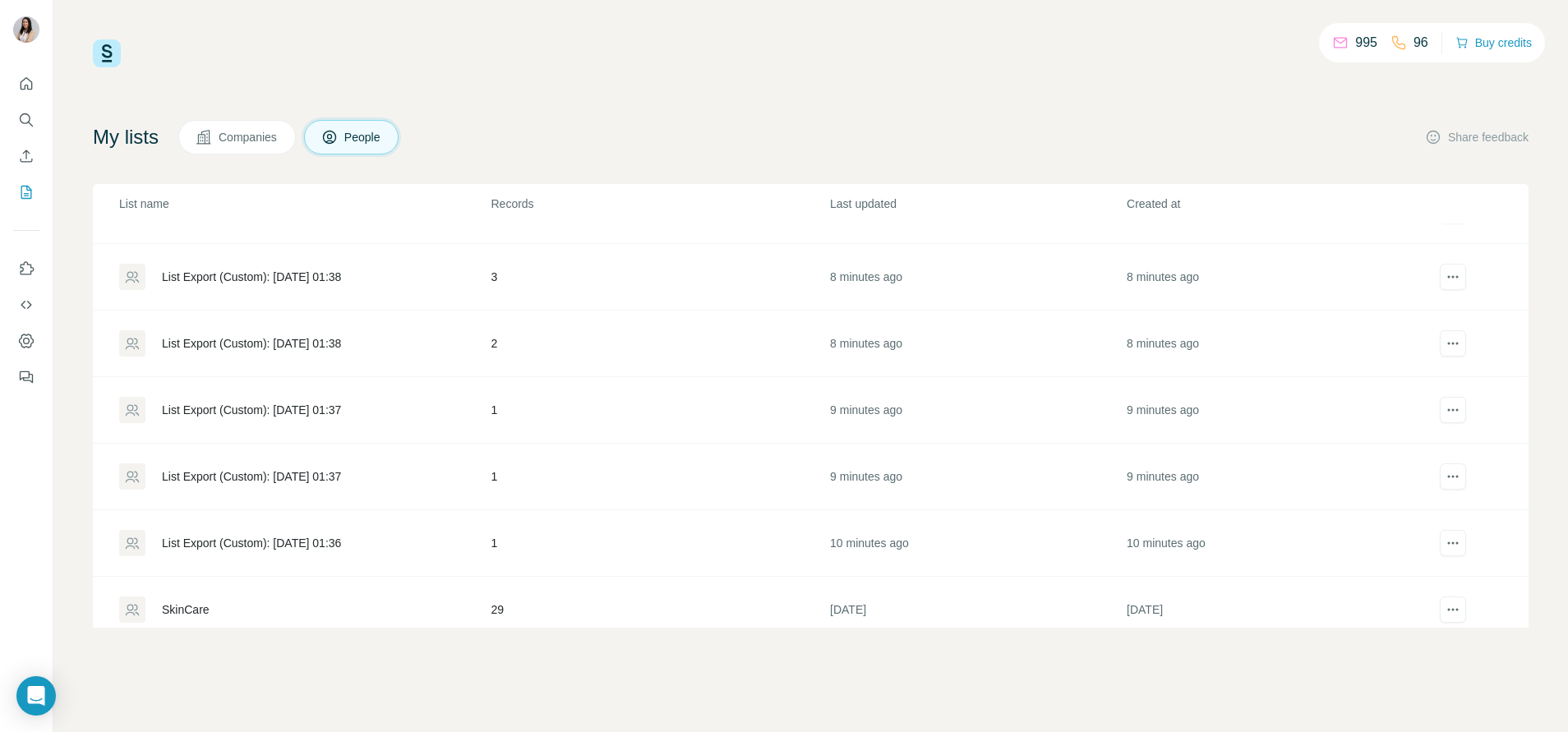
click at [341, 340] on div "List Export (Custom): 06/10/2025 01:38" at bounding box center [251, 343] width 179 height 16
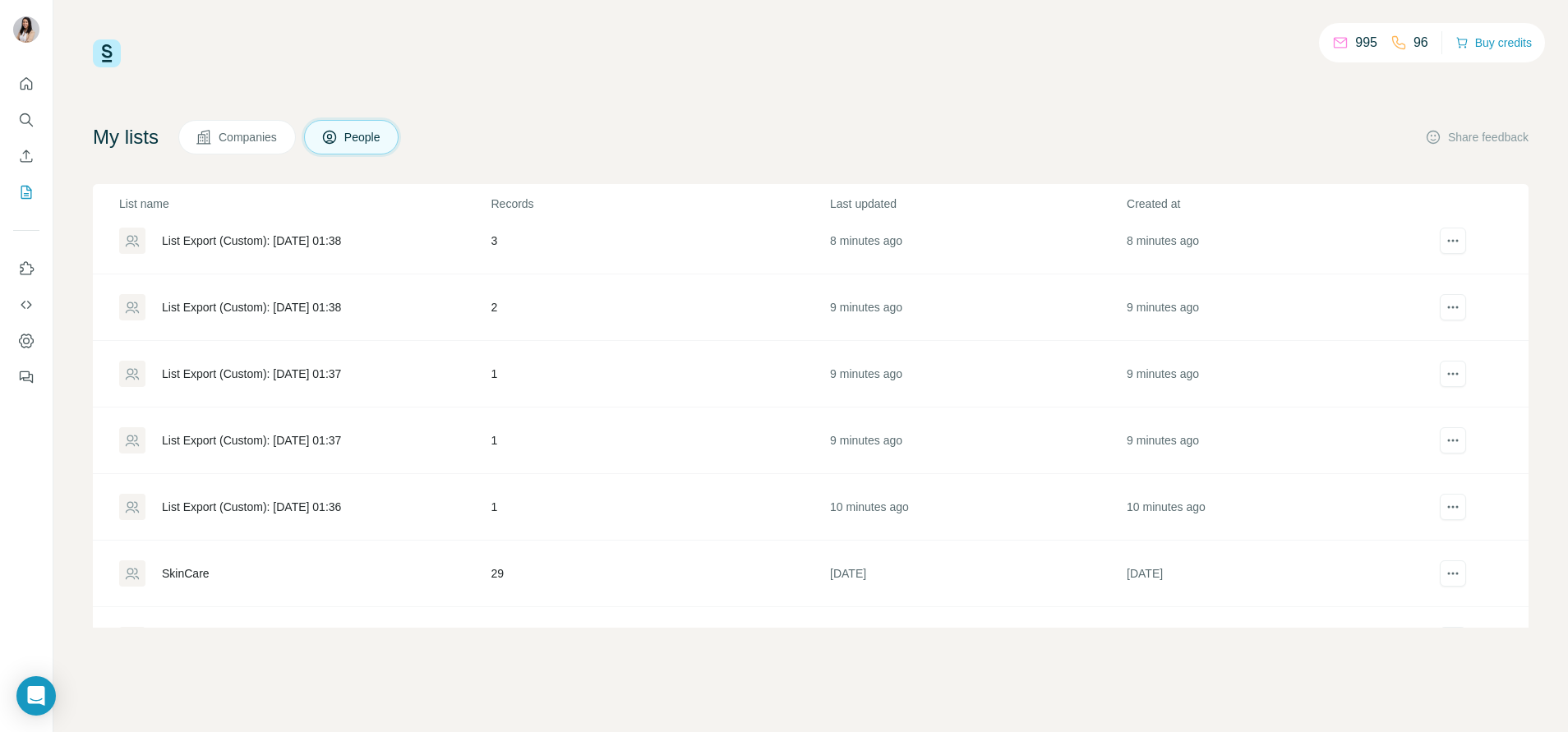
scroll to position [369, 0]
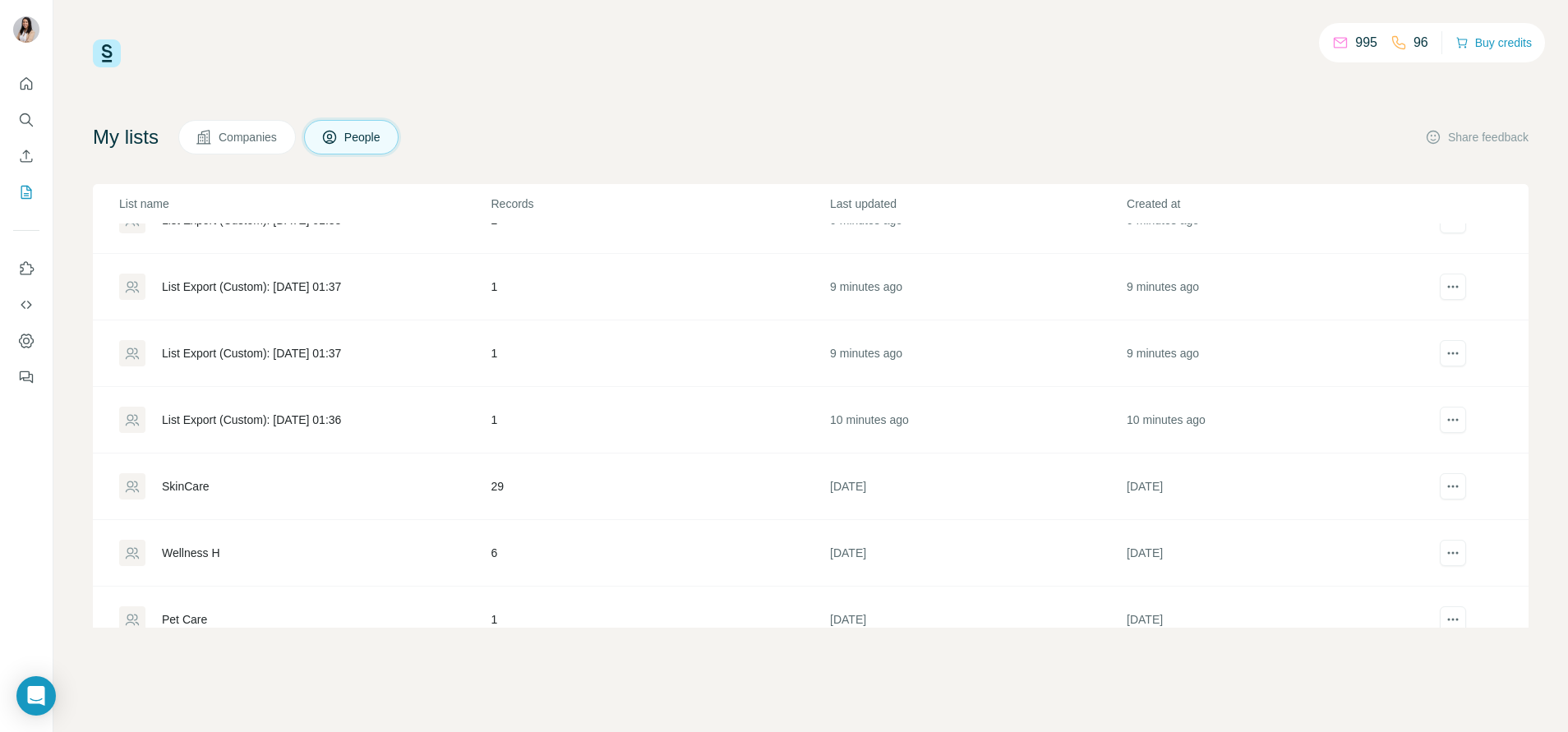
click at [387, 282] on div "List Export (Custom): 06/10/2025 01:37" at bounding box center [303, 287] width 369 height 27
click at [311, 354] on div "List Export (Custom): 06/10/2025 01:37" at bounding box center [251, 352] width 179 height 16
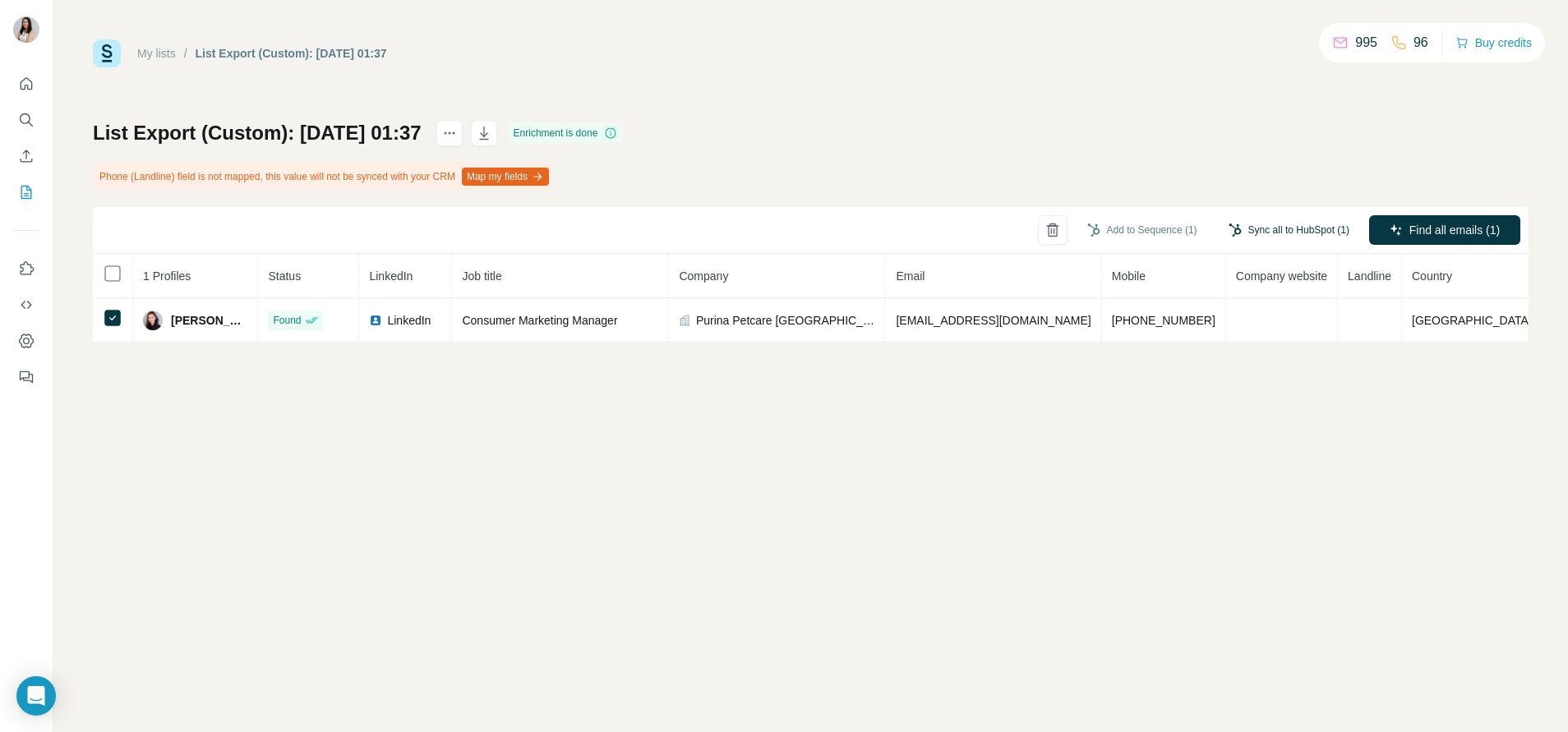
click at [1257, 223] on button "Sync all to HubSpot (1)" at bounding box center [1288, 230] width 143 height 25
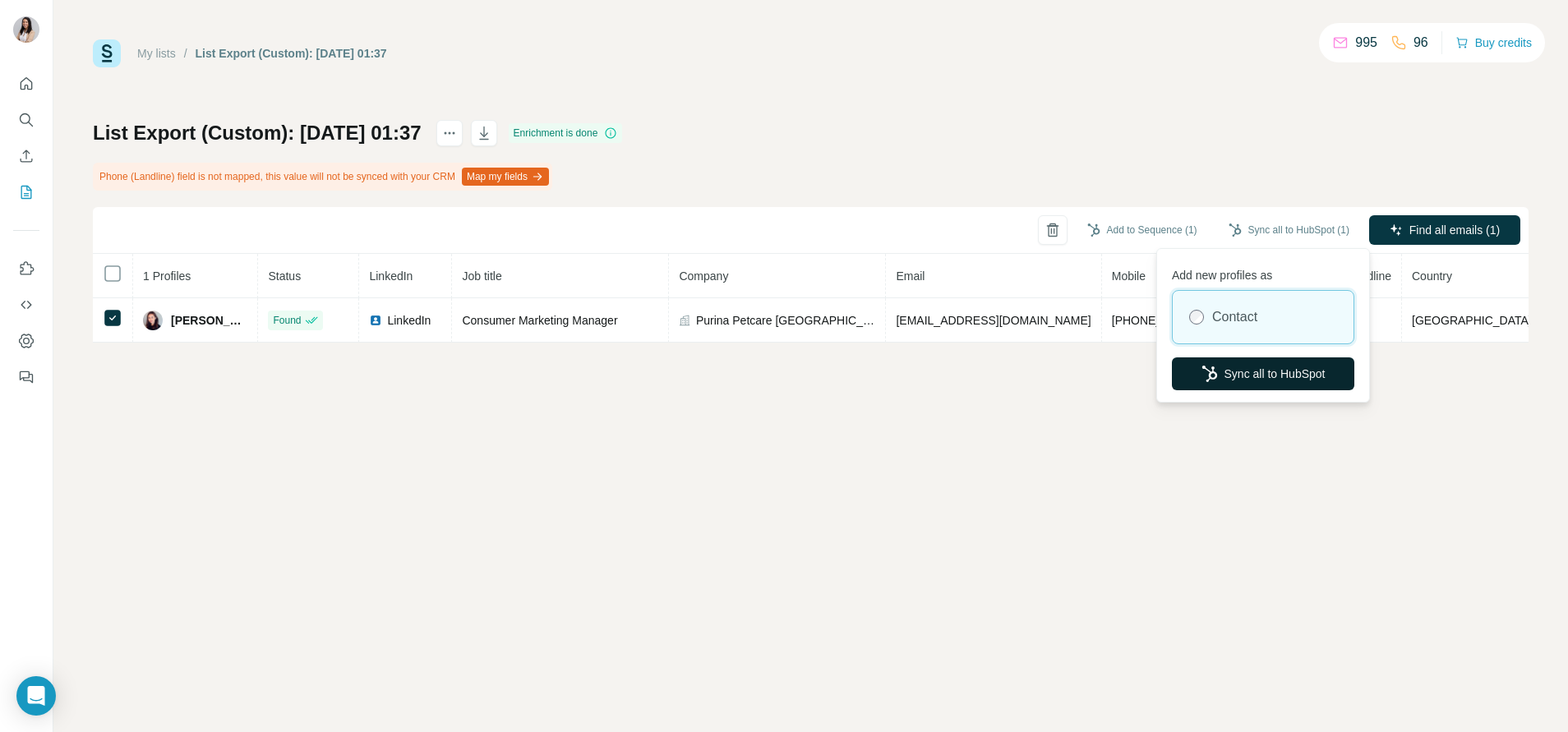
click at [1269, 380] on button "Sync all to HubSpot" at bounding box center [1263, 373] width 182 height 33
